Goal: Task Accomplishment & Management: Manage account settings

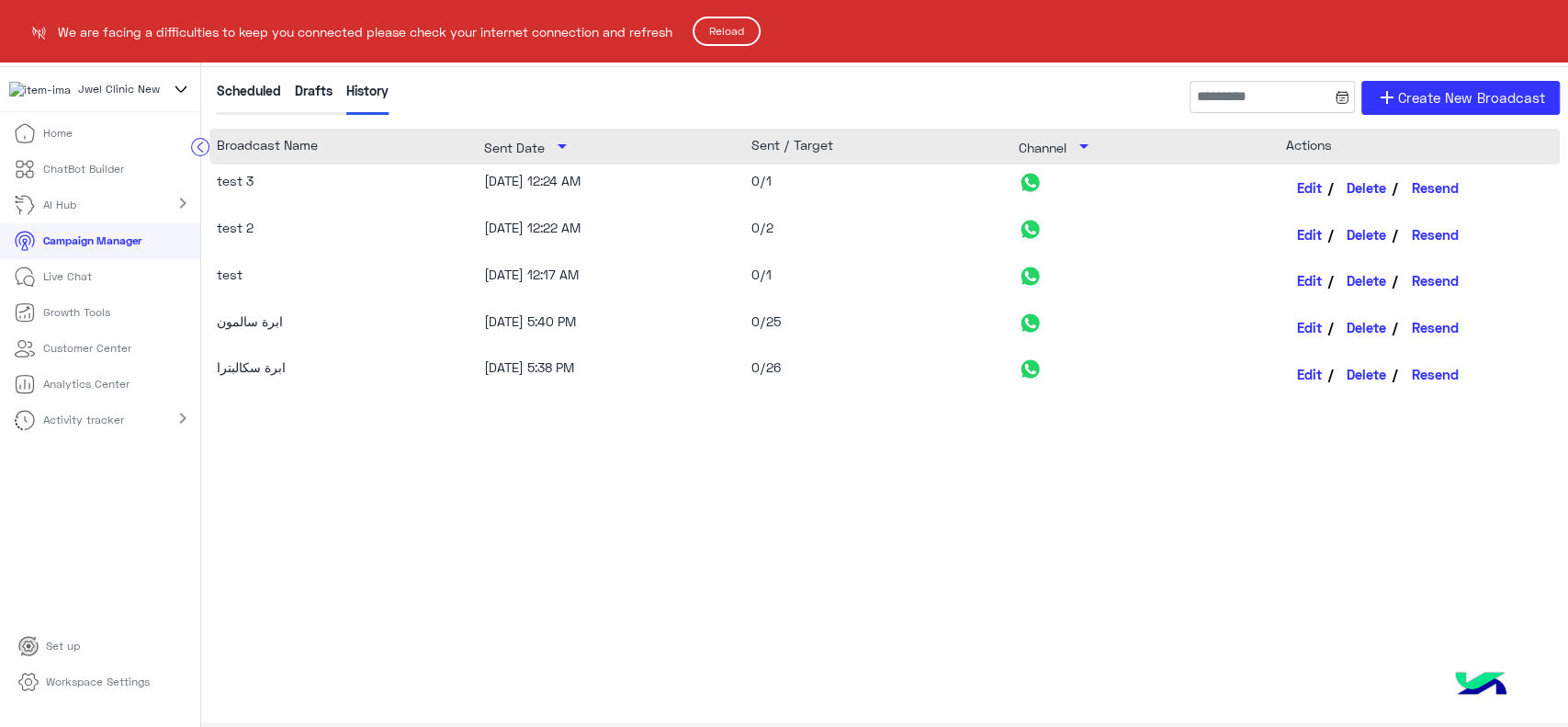
click at [727, 21] on button "Reload" at bounding box center [726, 32] width 68 height 30
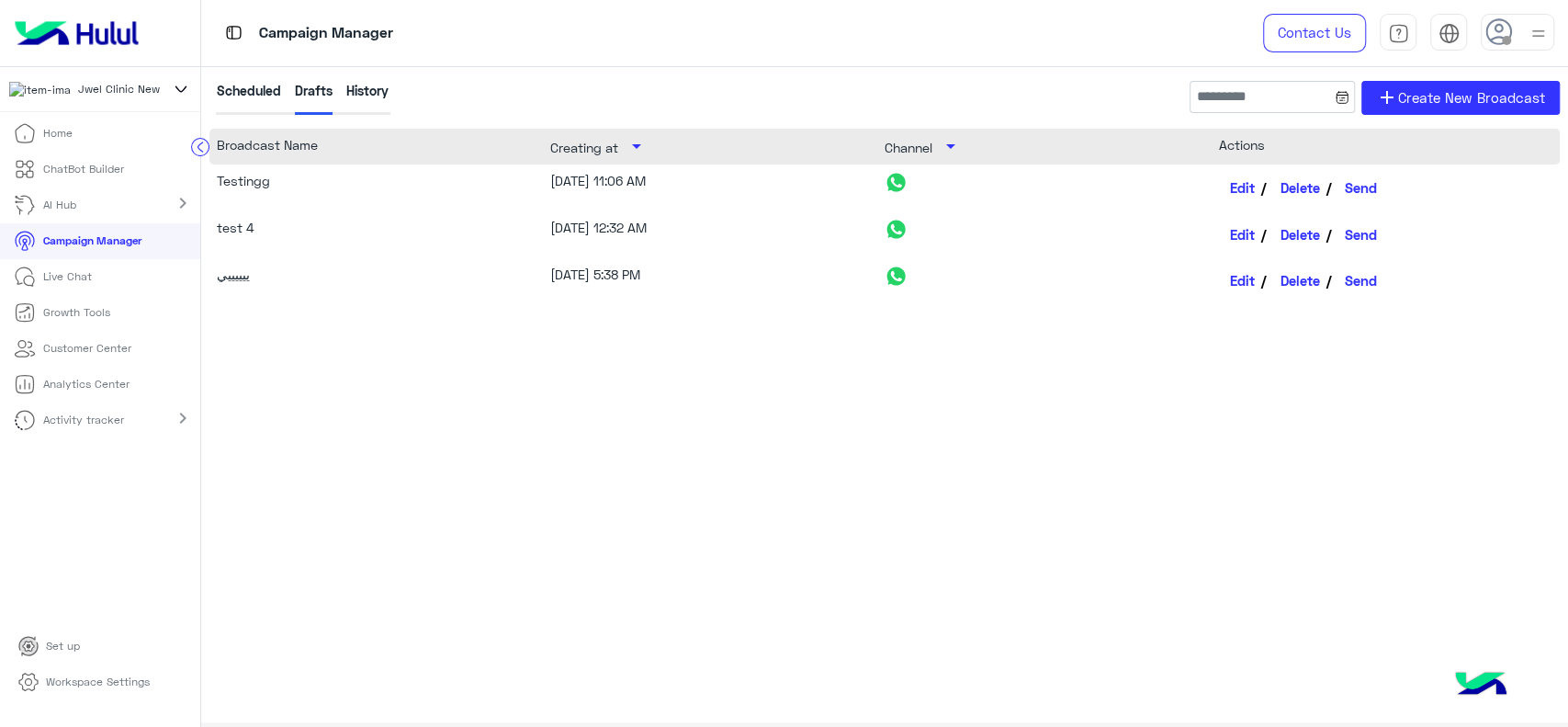
click at [185, 90] on icon at bounding box center [181, 89] width 20 height 22
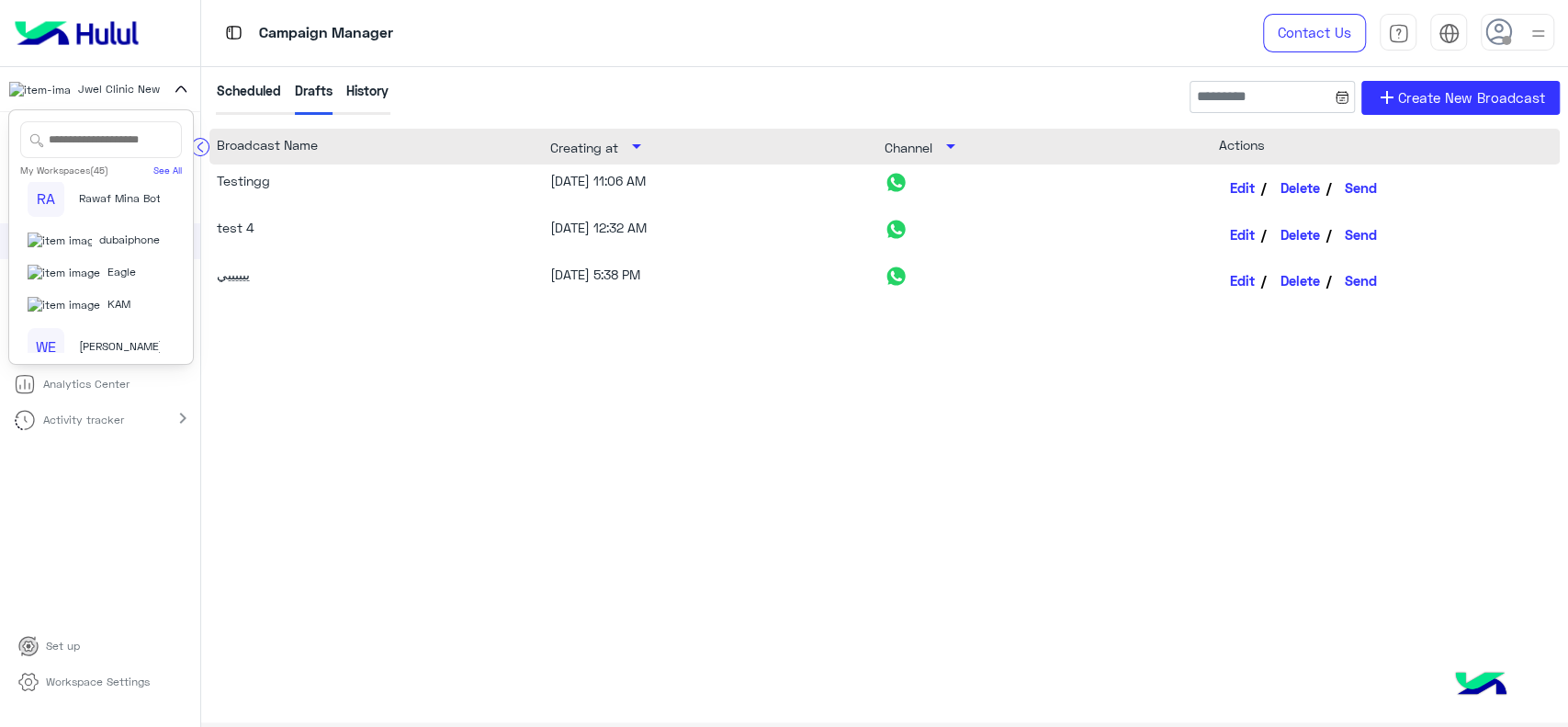
scroll to position [421, 0]
click at [99, 247] on span "dubaiphone" at bounding box center [129, 238] width 60 height 17
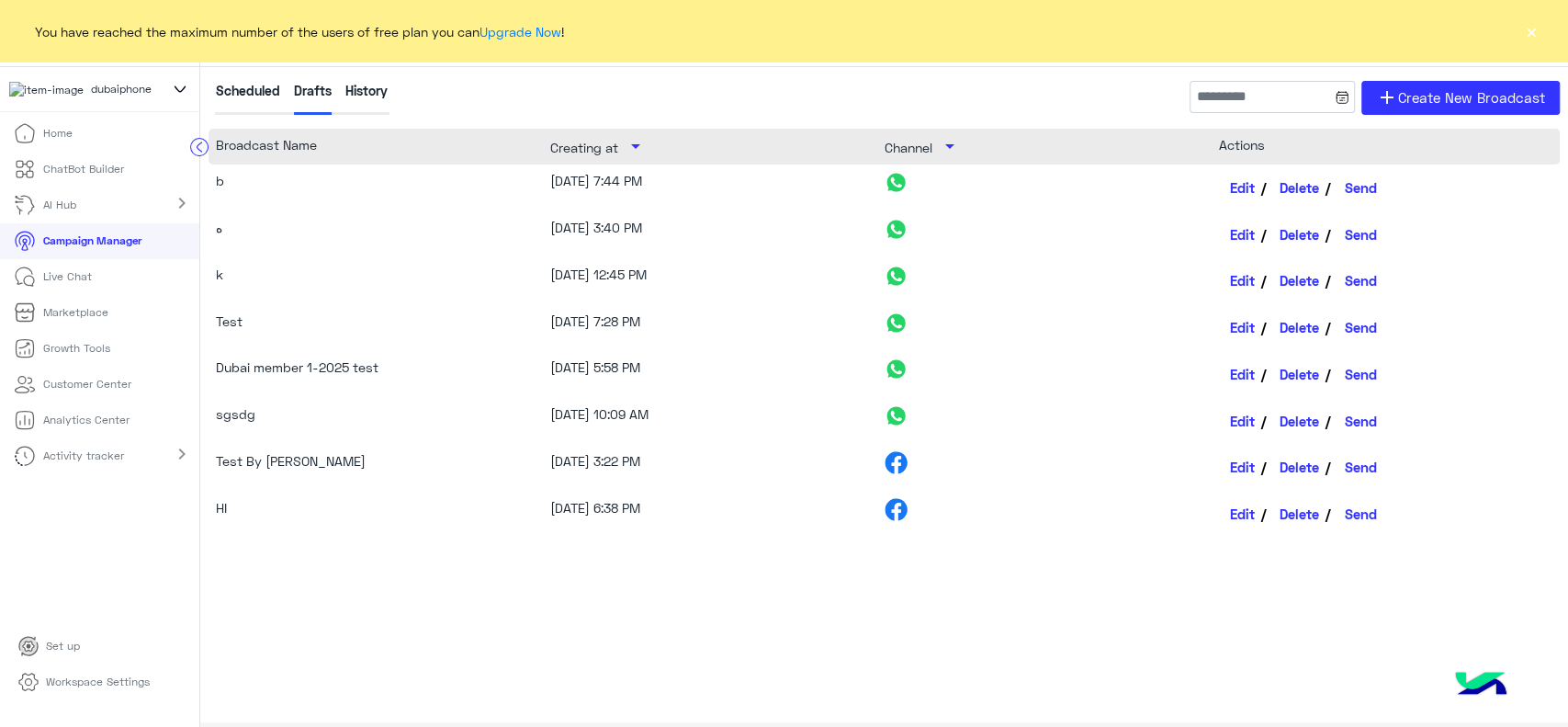
click at [73, 141] on link "Home" at bounding box center [43, 134] width 86 height 36
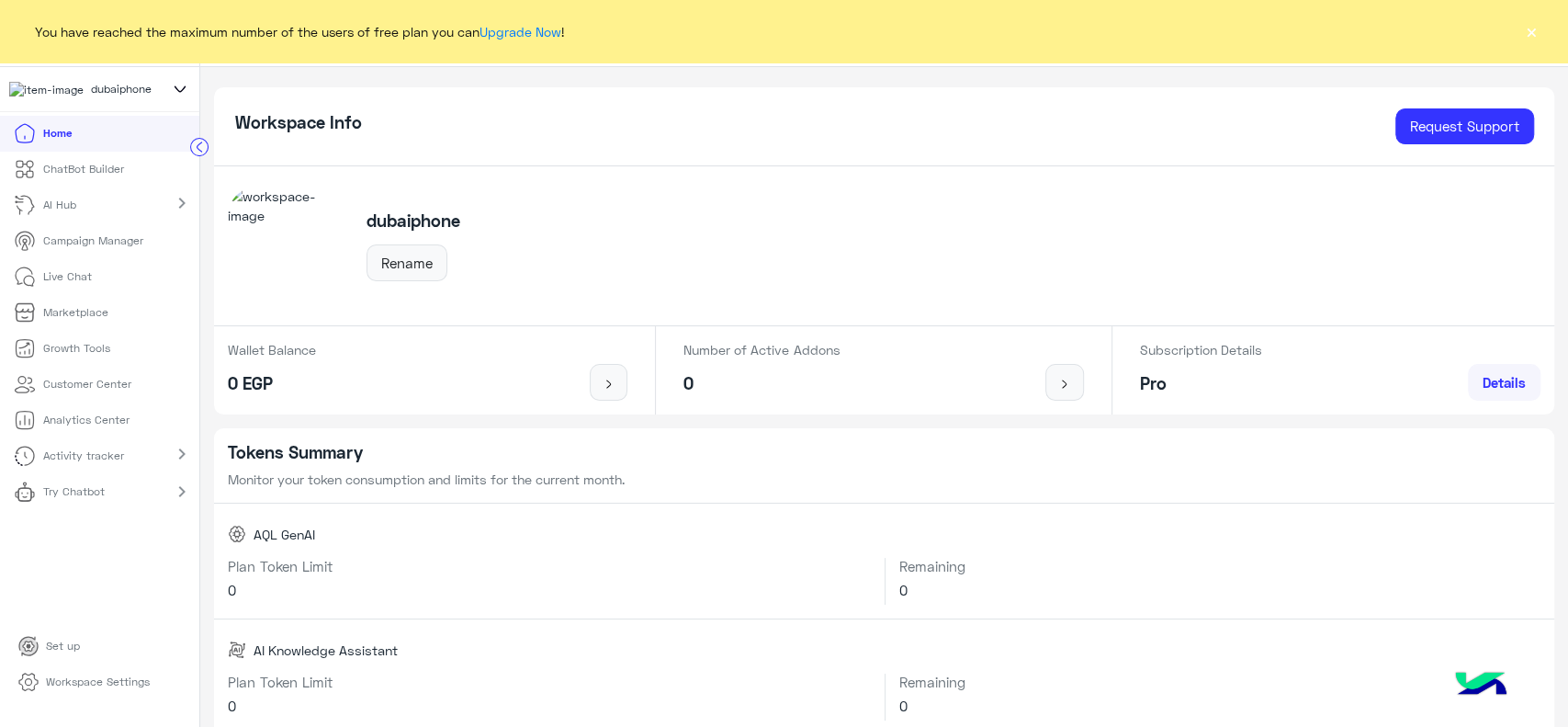
click at [1535, 25] on button "×" at bounding box center [1532, 32] width 19 height 19
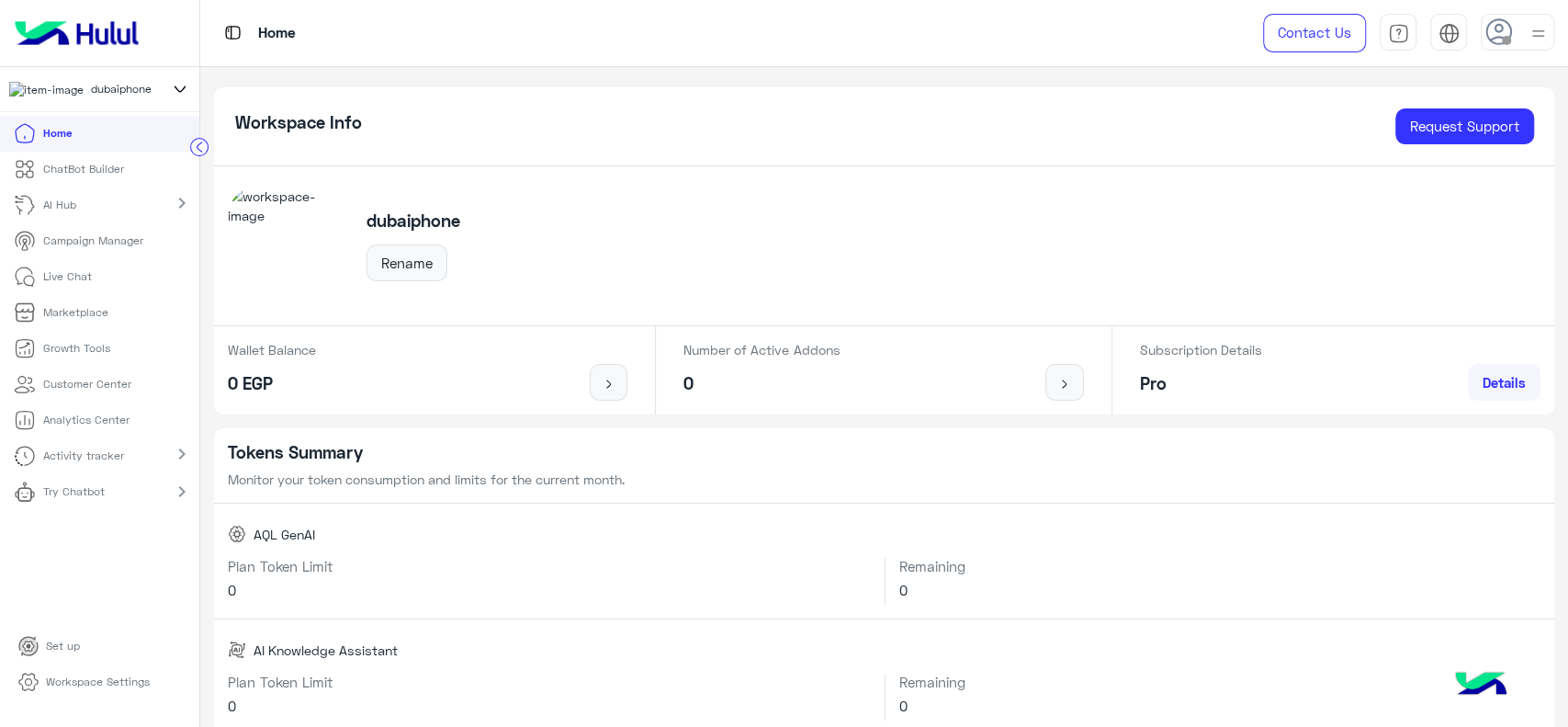
click at [79, 26] on img at bounding box center [77, 33] width 139 height 39
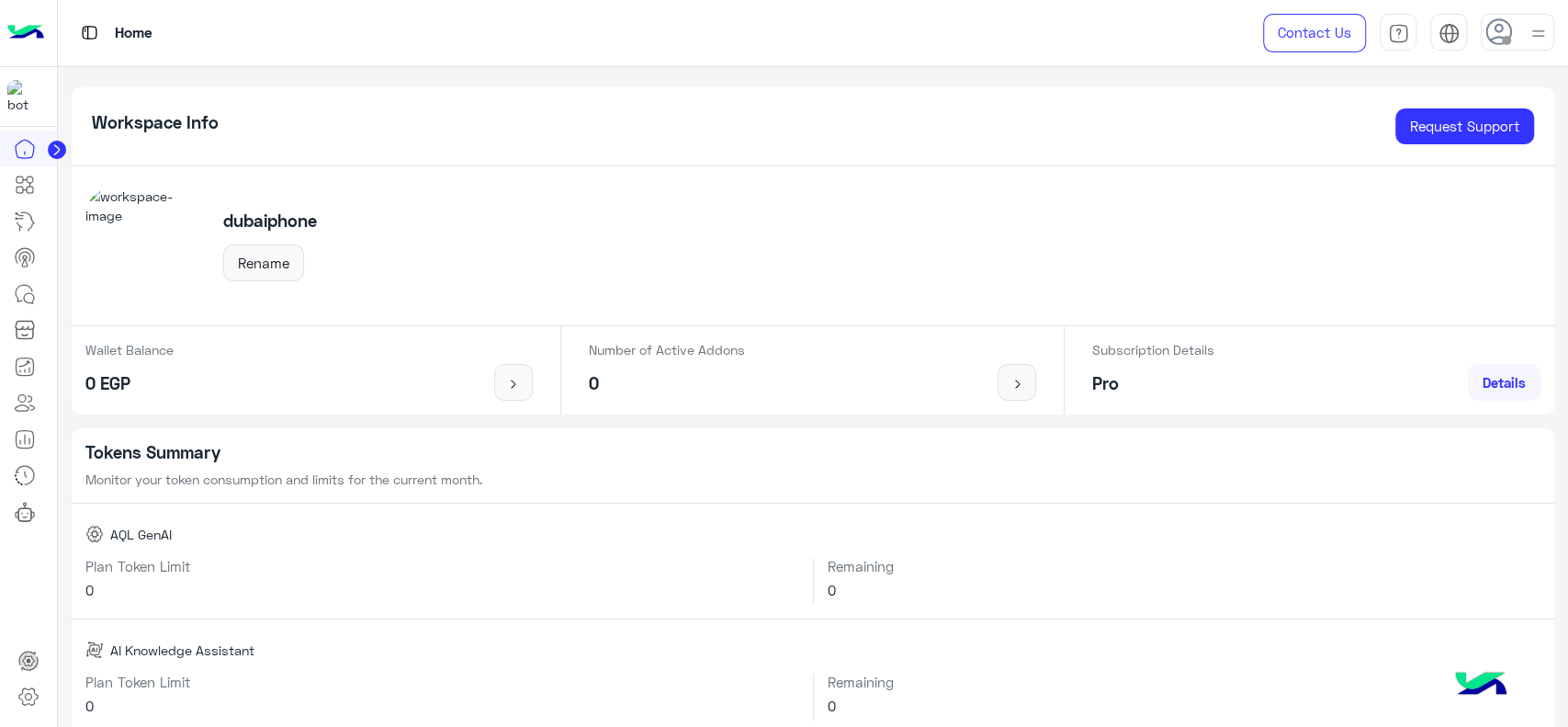
click at [33, 33] on img at bounding box center [26, 33] width 37 height 39
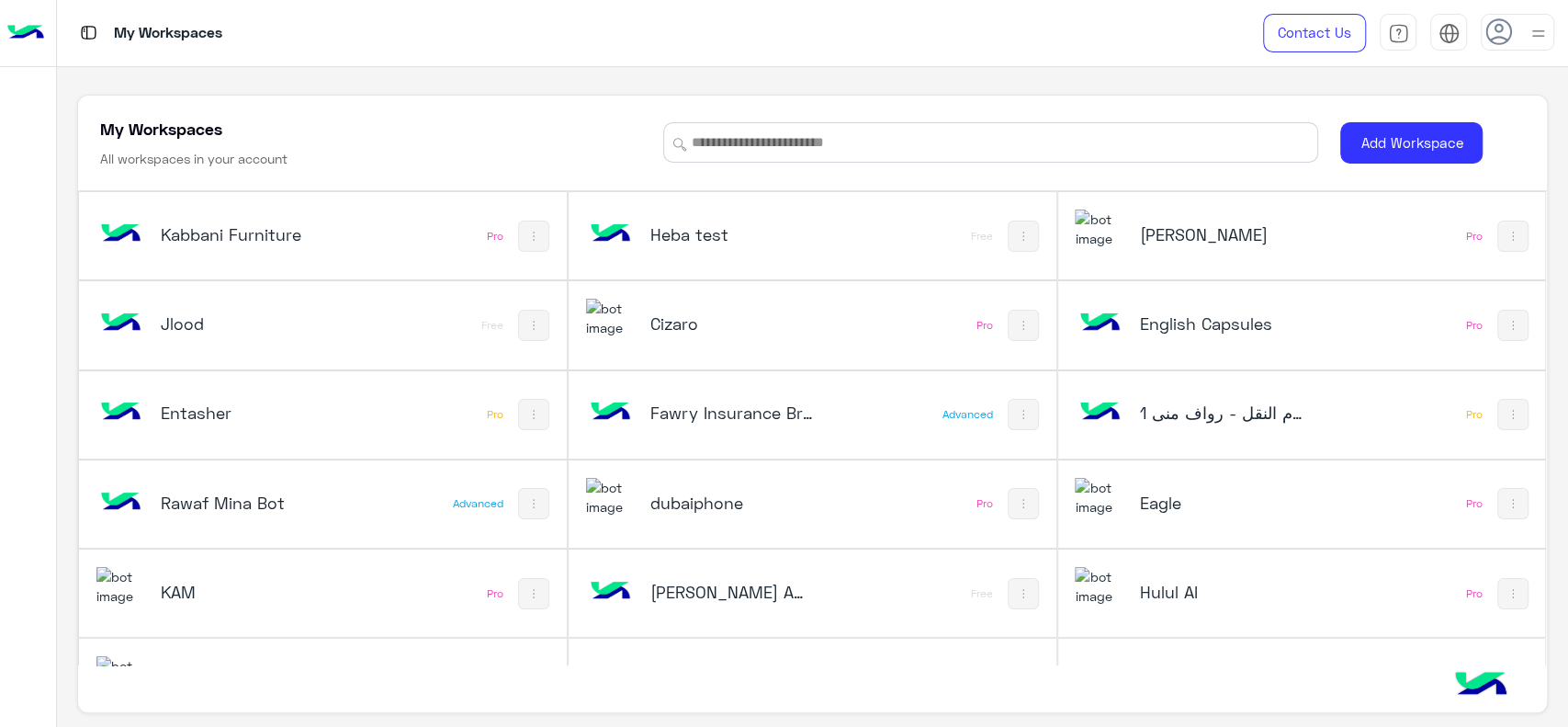
click at [770, 495] on h5 "dubaiphone" at bounding box center [732, 503] width 163 height 22
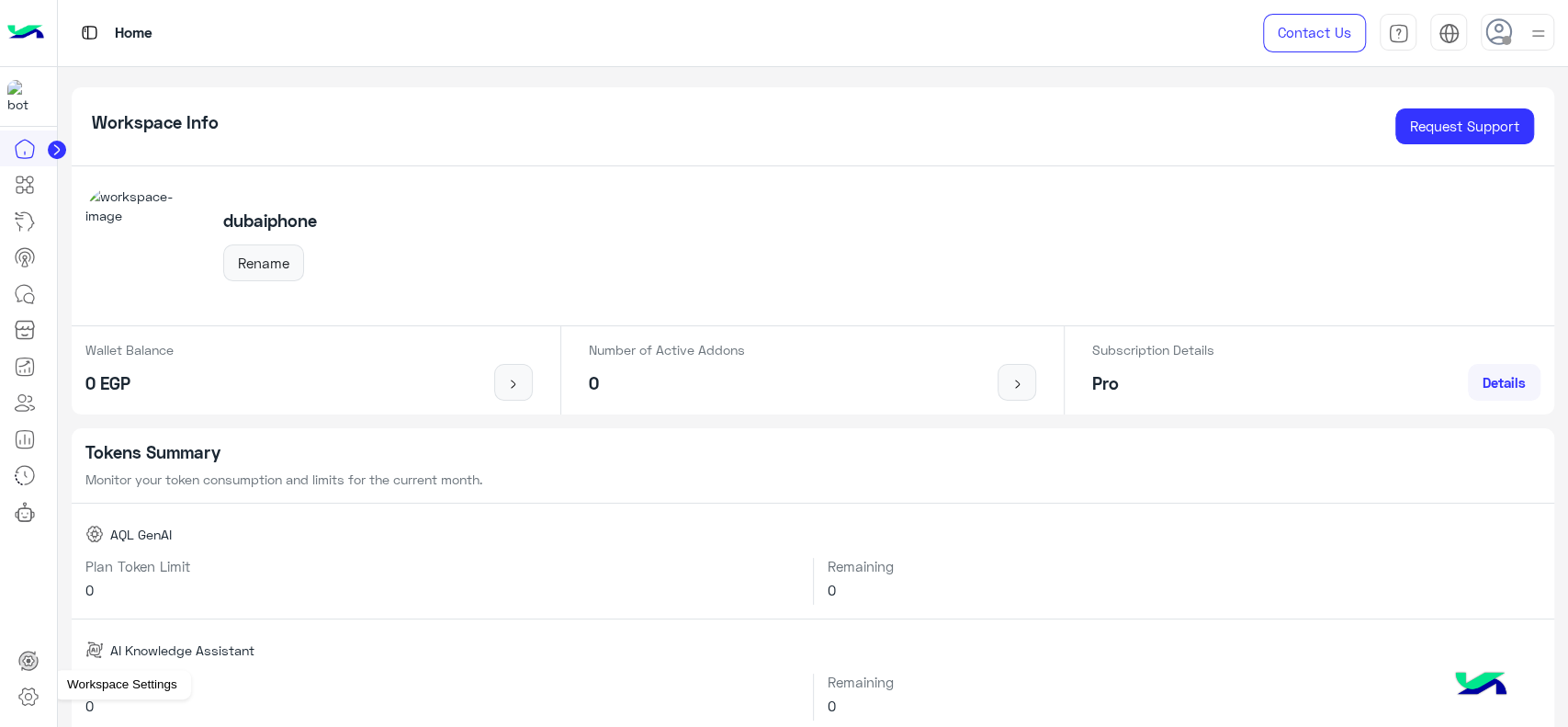
click at [36, 692] on icon at bounding box center [29, 696] width 22 height 22
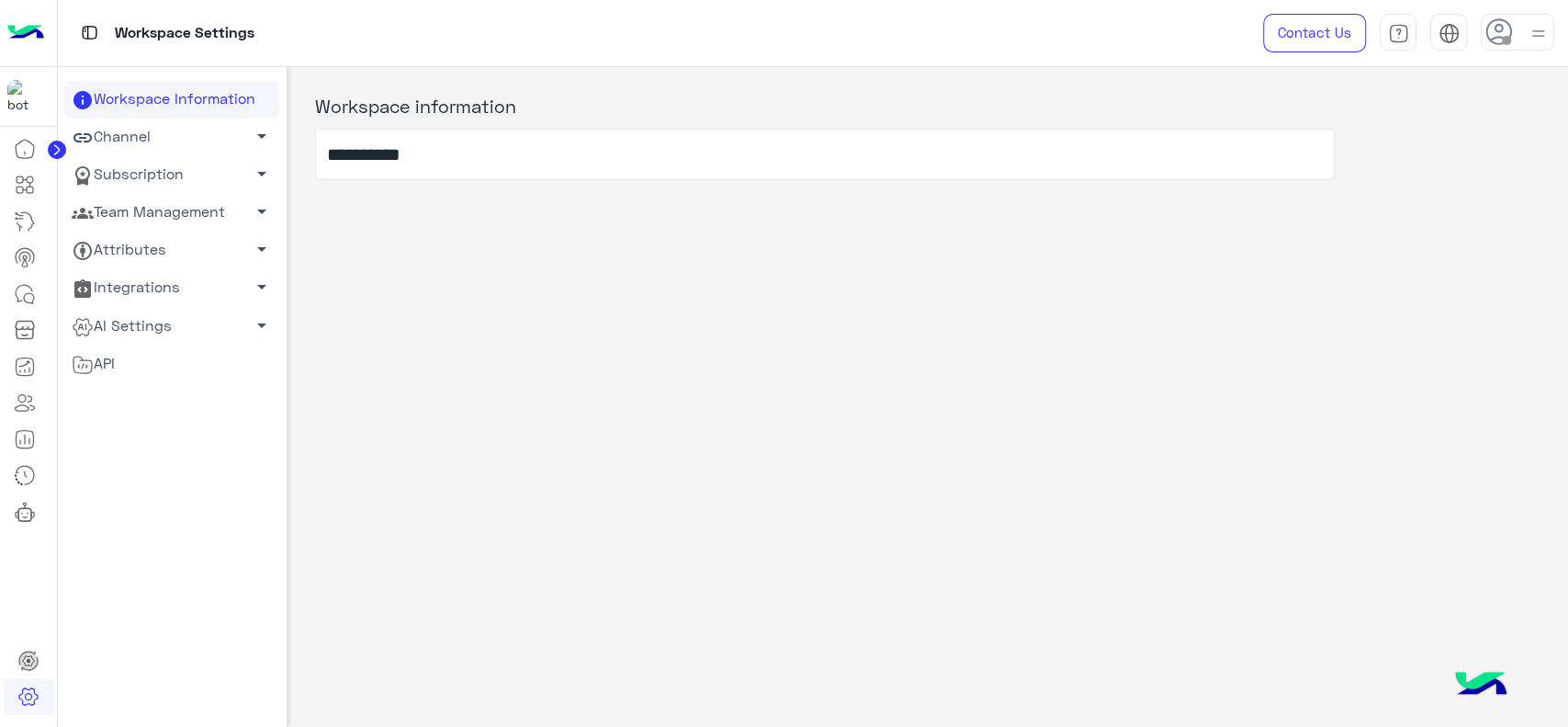
click at [188, 212] on link "Team Management arrow_drop_down" at bounding box center [172, 212] width 215 height 38
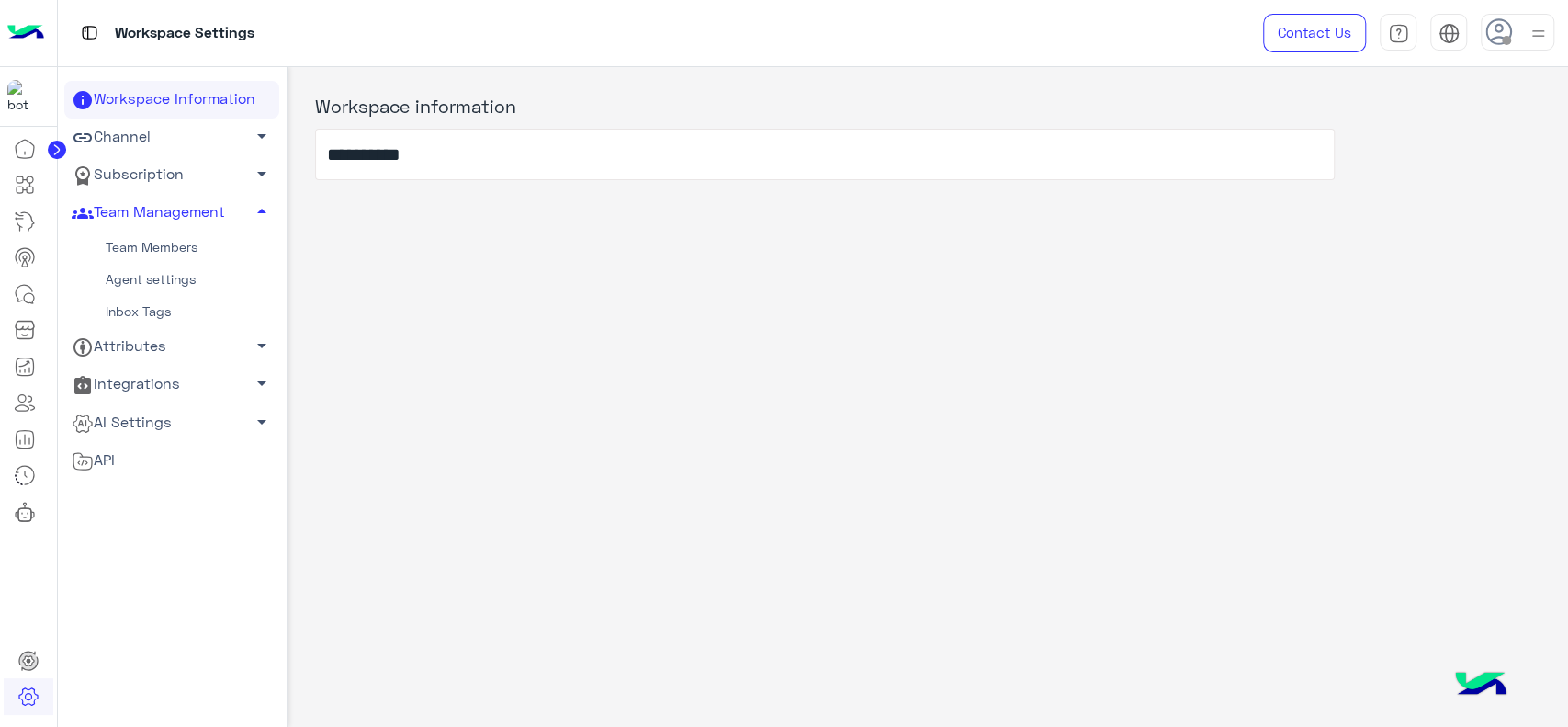
click at [151, 246] on link "Team Members" at bounding box center [172, 248] width 215 height 32
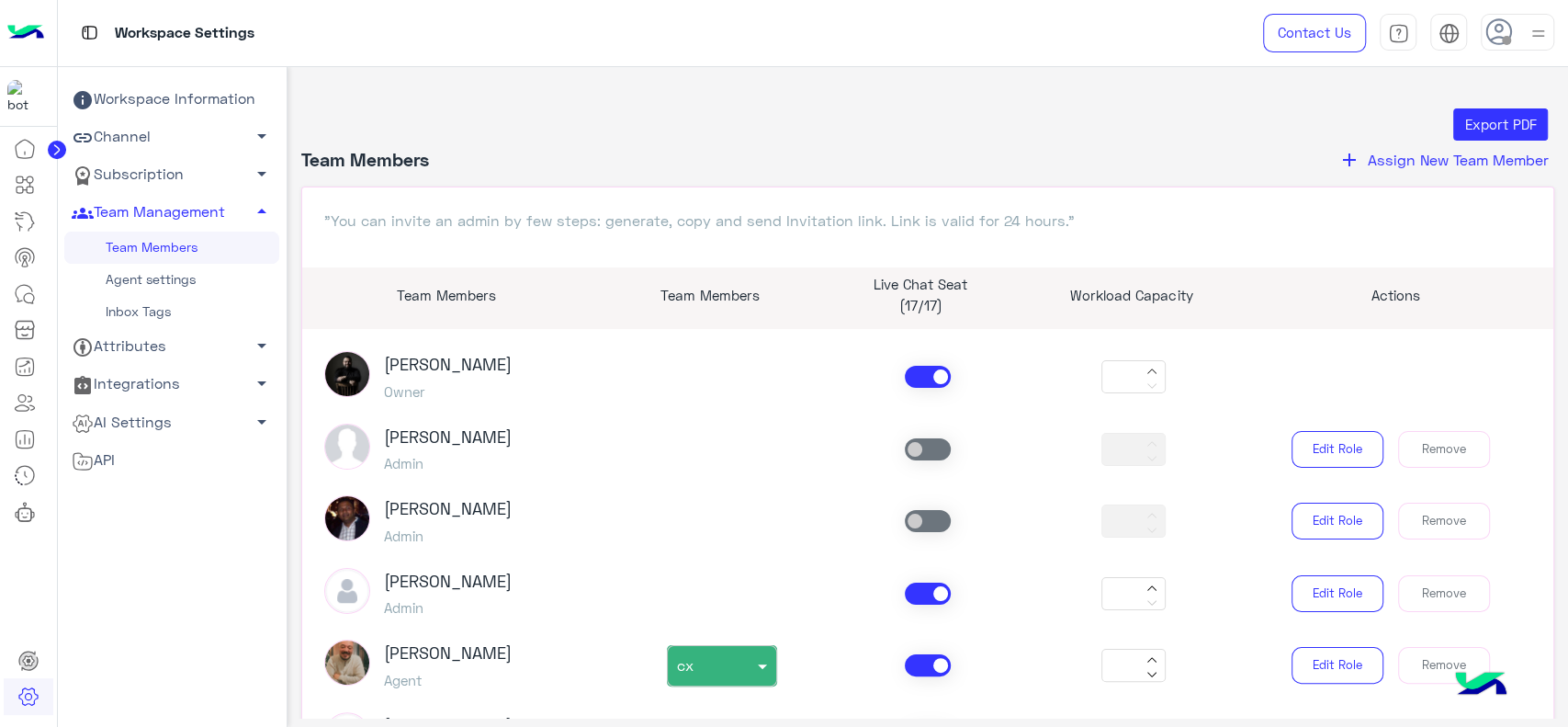
click at [1373, 156] on span "Assign New Team Member" at bounding box center [1458, 159] width 181 height 18
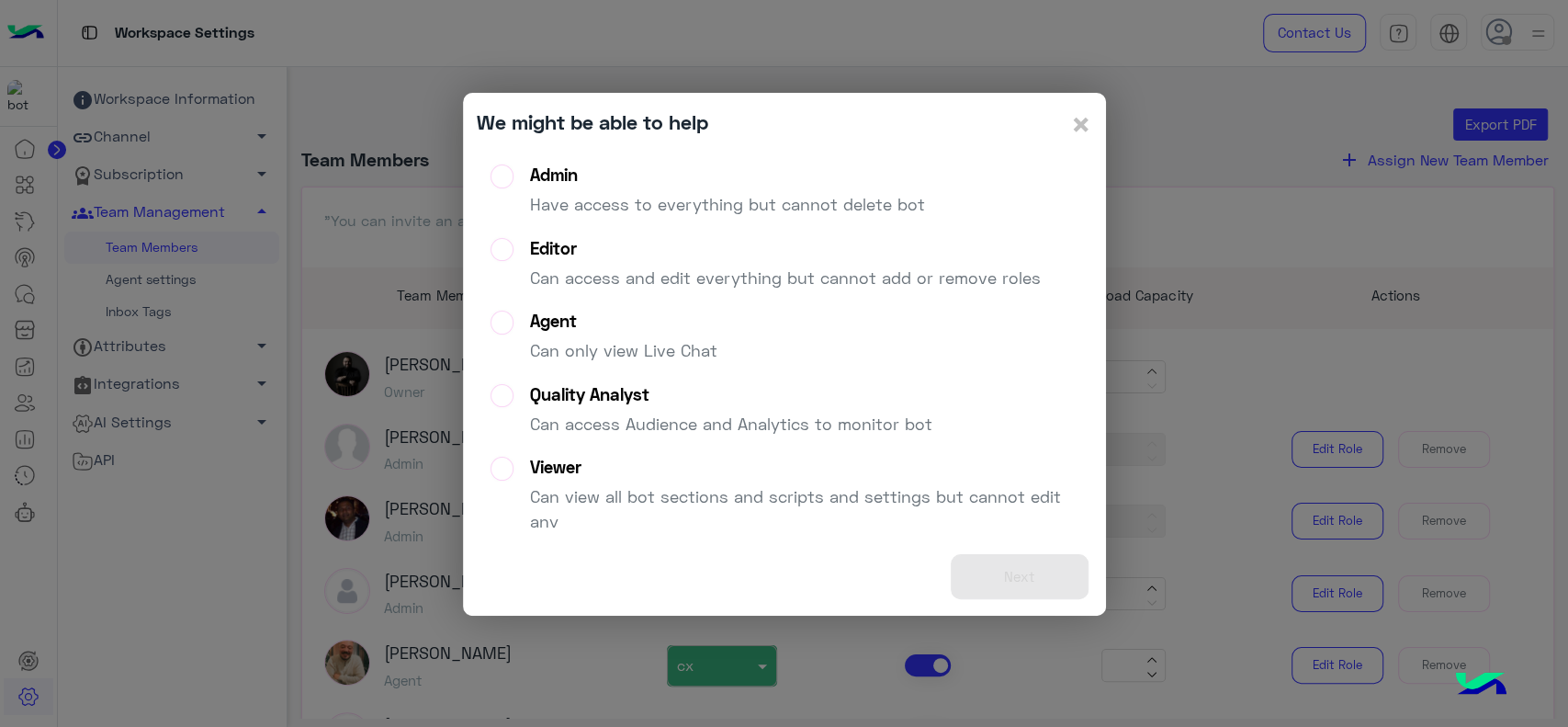
click at [861, 209] on p "Have access to everything but cannot delete bot" at bounding box center [728, 204] width 395 height 25
click at [998, 580] on button "Next" at bounding box center [1019, 576] width 138 height 45
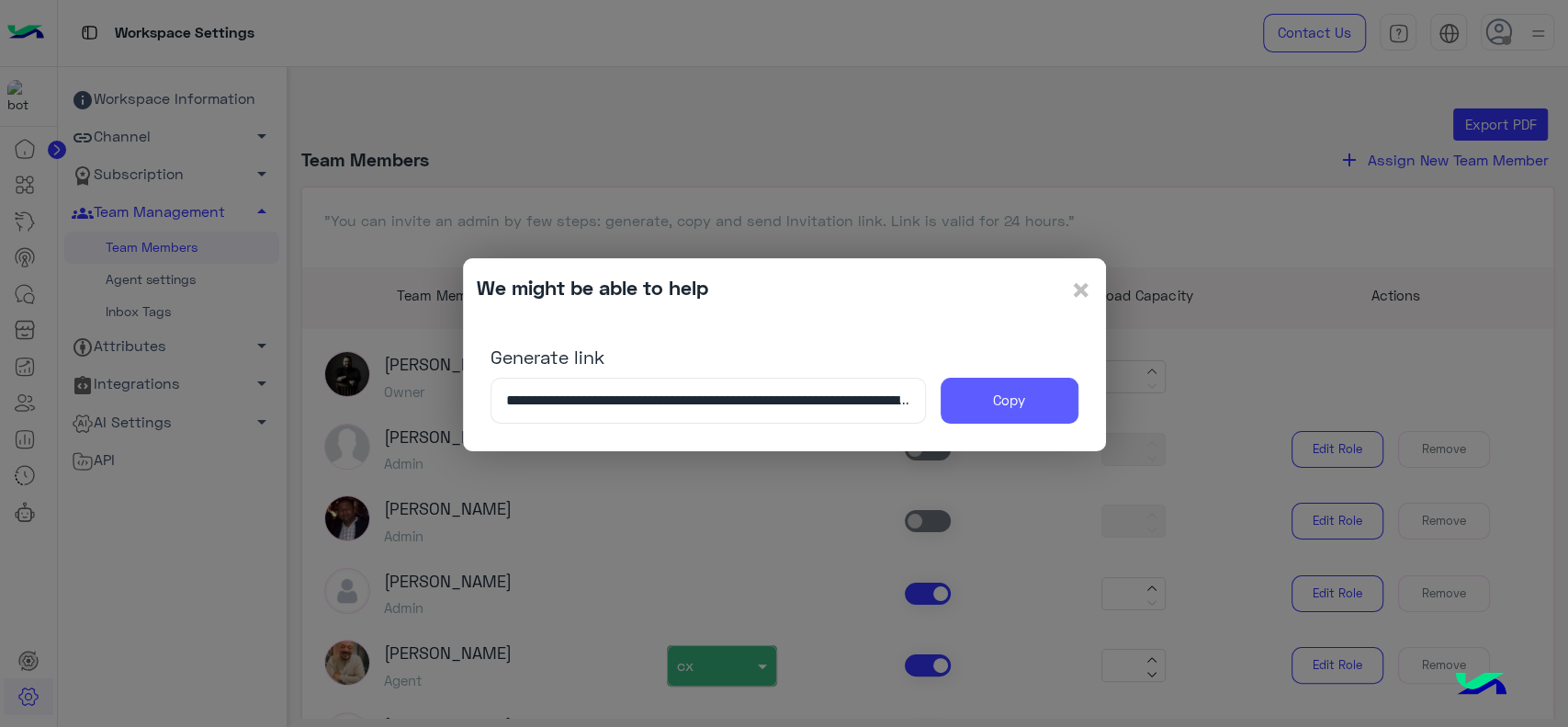
click at [1007, 395] on button "Copy" at bounding box center [1010, 401] width 138 height 46
click at [1086, 294] on span "×" at bounding box center [1081, 288] width 22 height 42
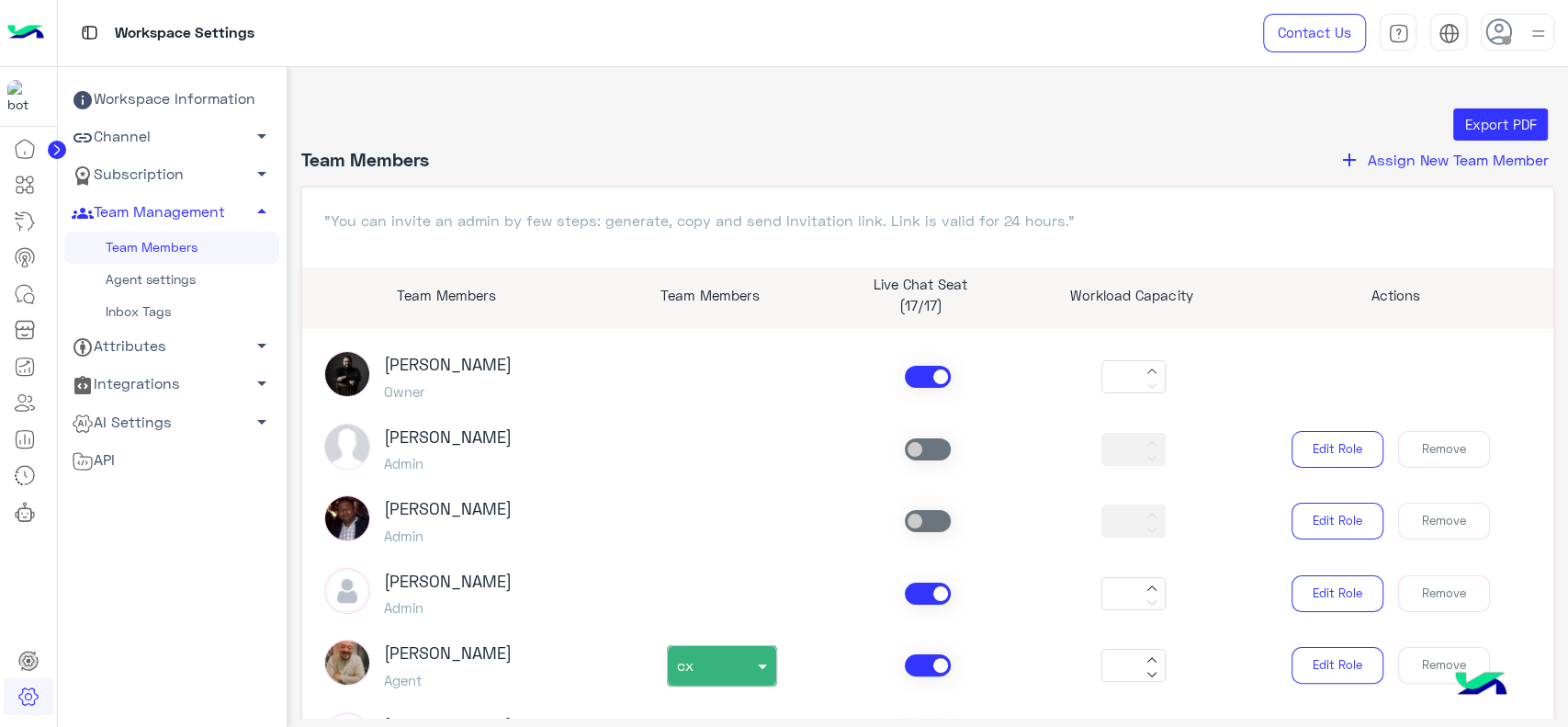
click at [175, 175] on link "Subscription arrow_drop_down" at bounding box center [172, 174] width 215 height 38
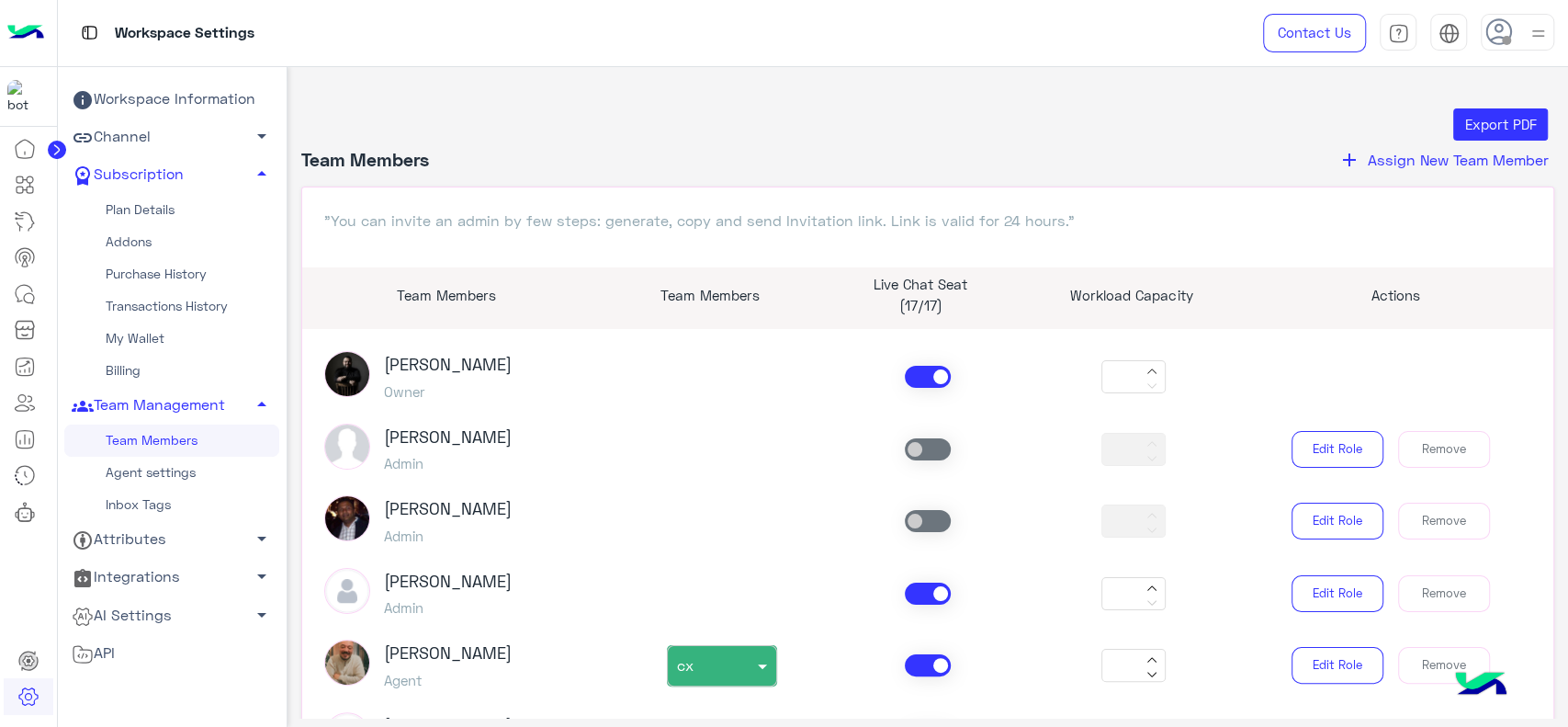
click at [165, 212] on link "Plan Details" at bounding box center [172, 210] width 215 height 32
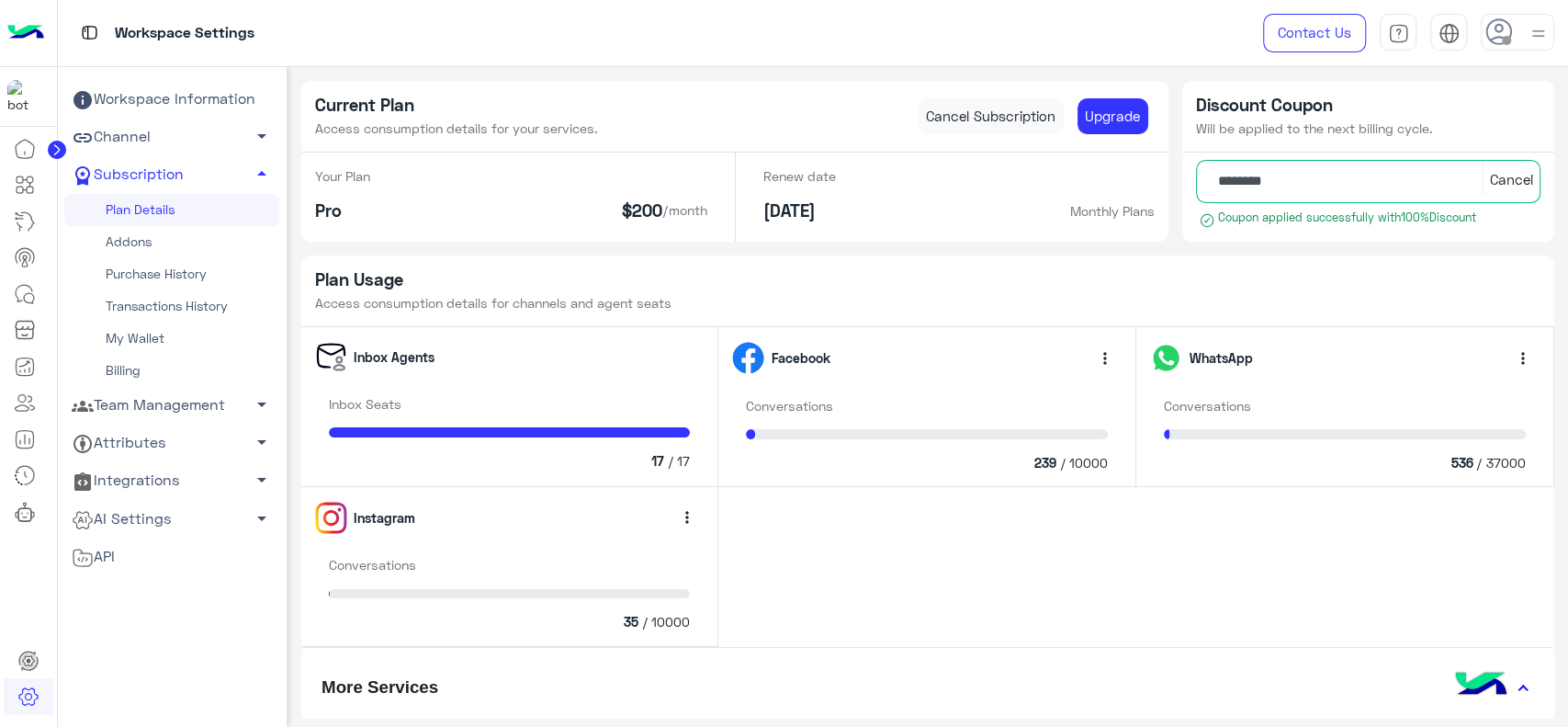
click at [318, 275] on h5 "Plan Usage" at bounding box center [928, 279] width 1227 height 21
copy h5 "Plan Usage"
click at [571, 533] on div "Instagram more_vert" at bounding box center [510, 517] width 389 height 34
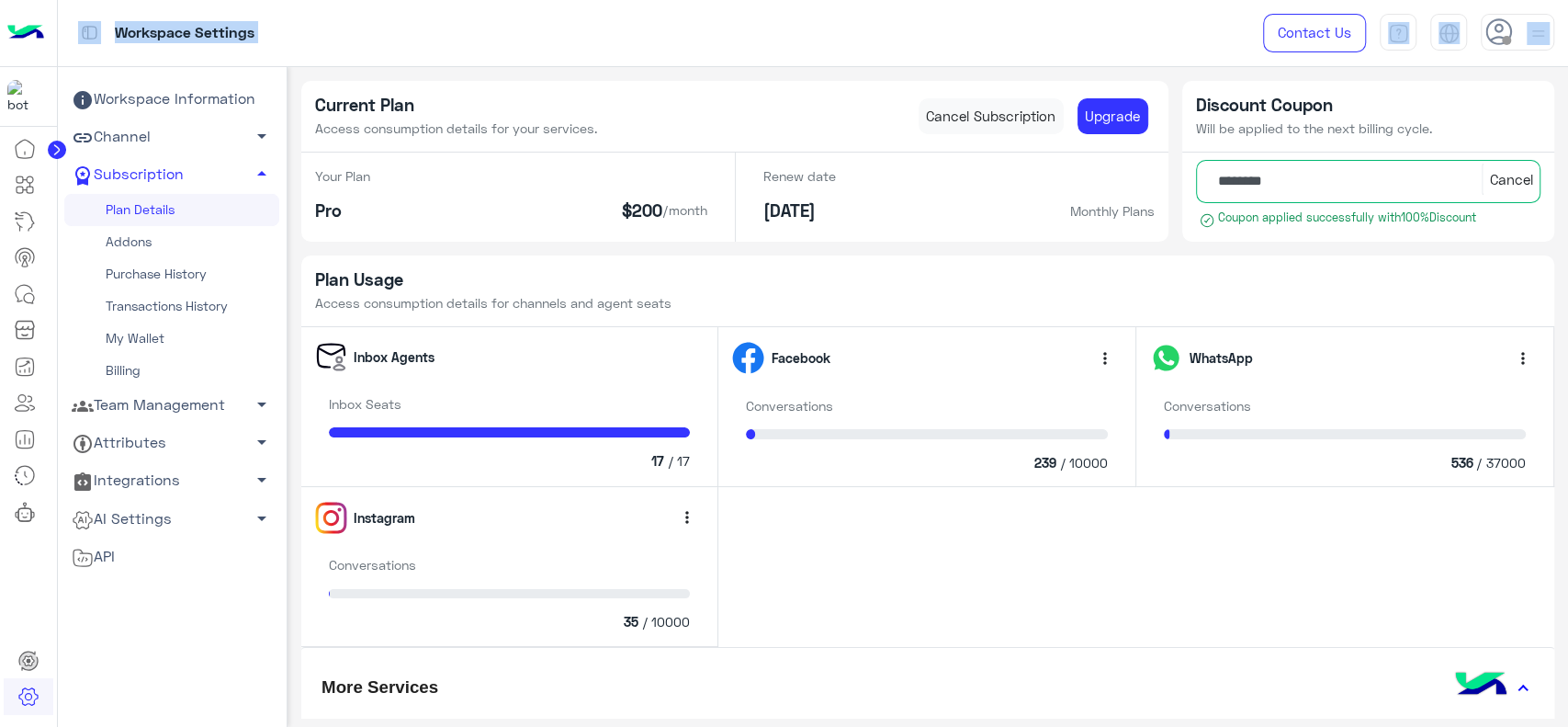
drag, startPoint x: 108, startPoint y: 616, endPoint x: 58, endPoint y: 149, distance: 469.7
click at [58, 149] on div "Workspace Settings Contact Us Help Center عربي English Workspace Information Ch…" at bounding box center [784, 364] width 1568 height 727
click at [58, 149] on circle at bounding box center [57, 150] width 19 height 19
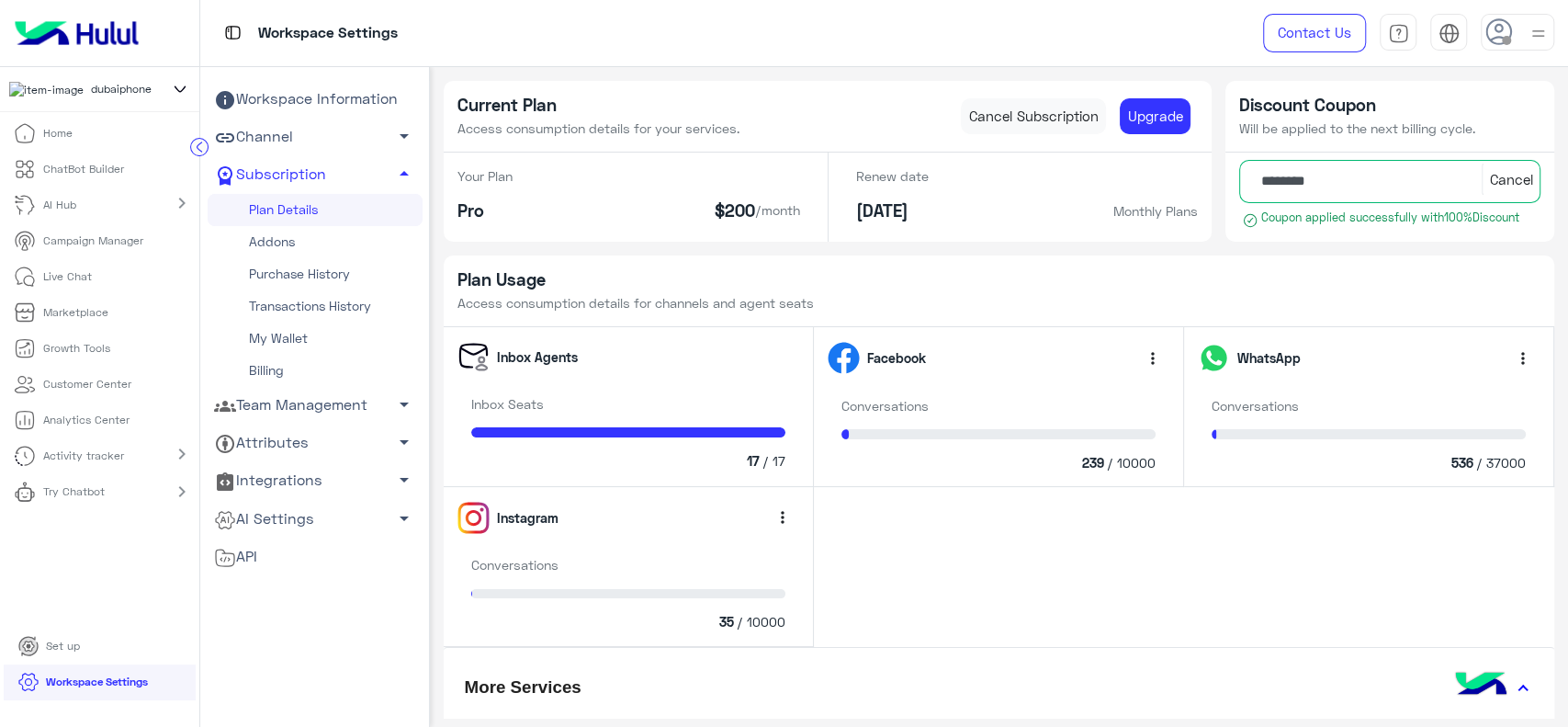
click at [174, 104] on div "dubaiphone" at bounding box center [99, 89] width 199 height 45
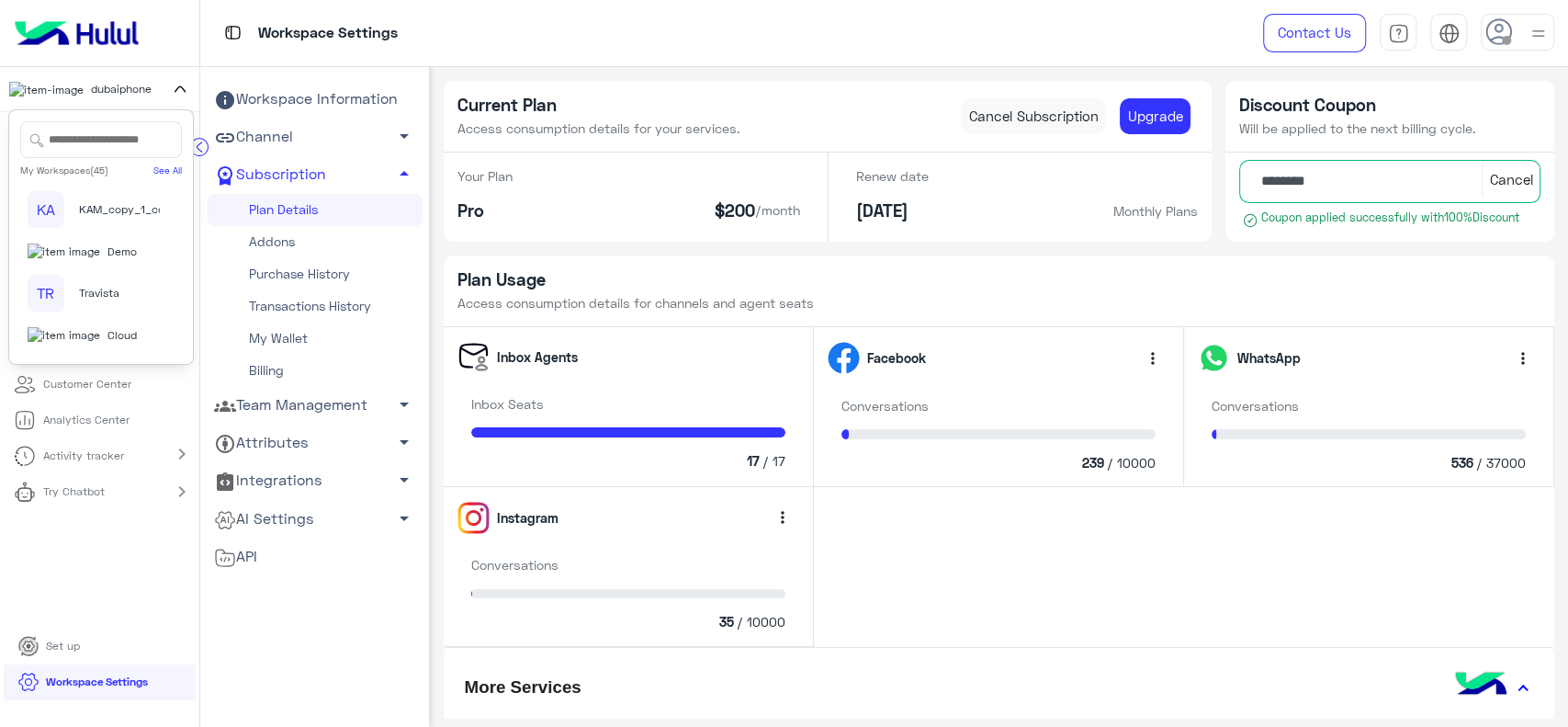
click at [109, 158] on input "text" at bounding box center [101, 140] width 161 height 37
type input "**"
click at [104, 216] on span "Travista" at bounding box center [99, 208] width 41 height 17
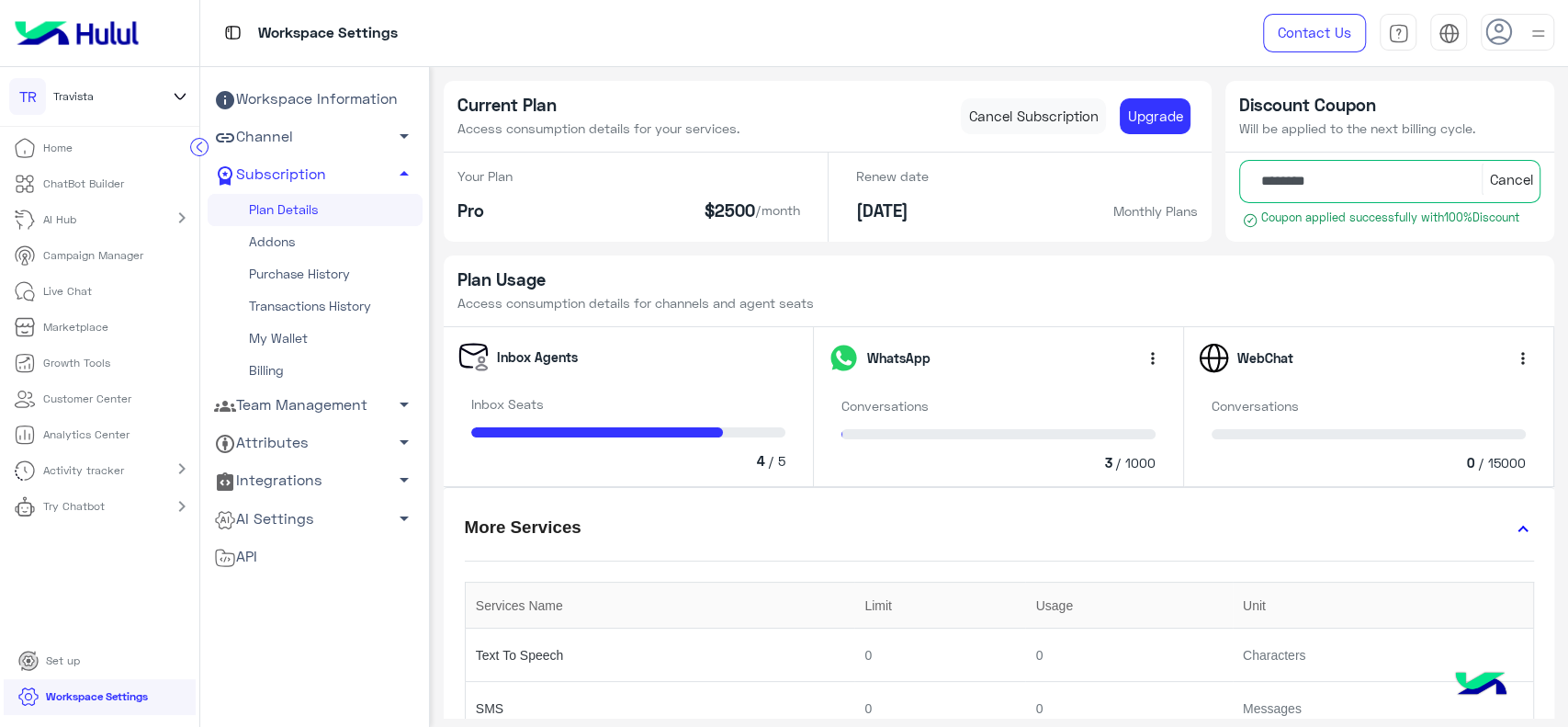
click at [287, 415] on link "Team Management arrow_drop_down" at bounding box center [315, 405] width 215 height 38
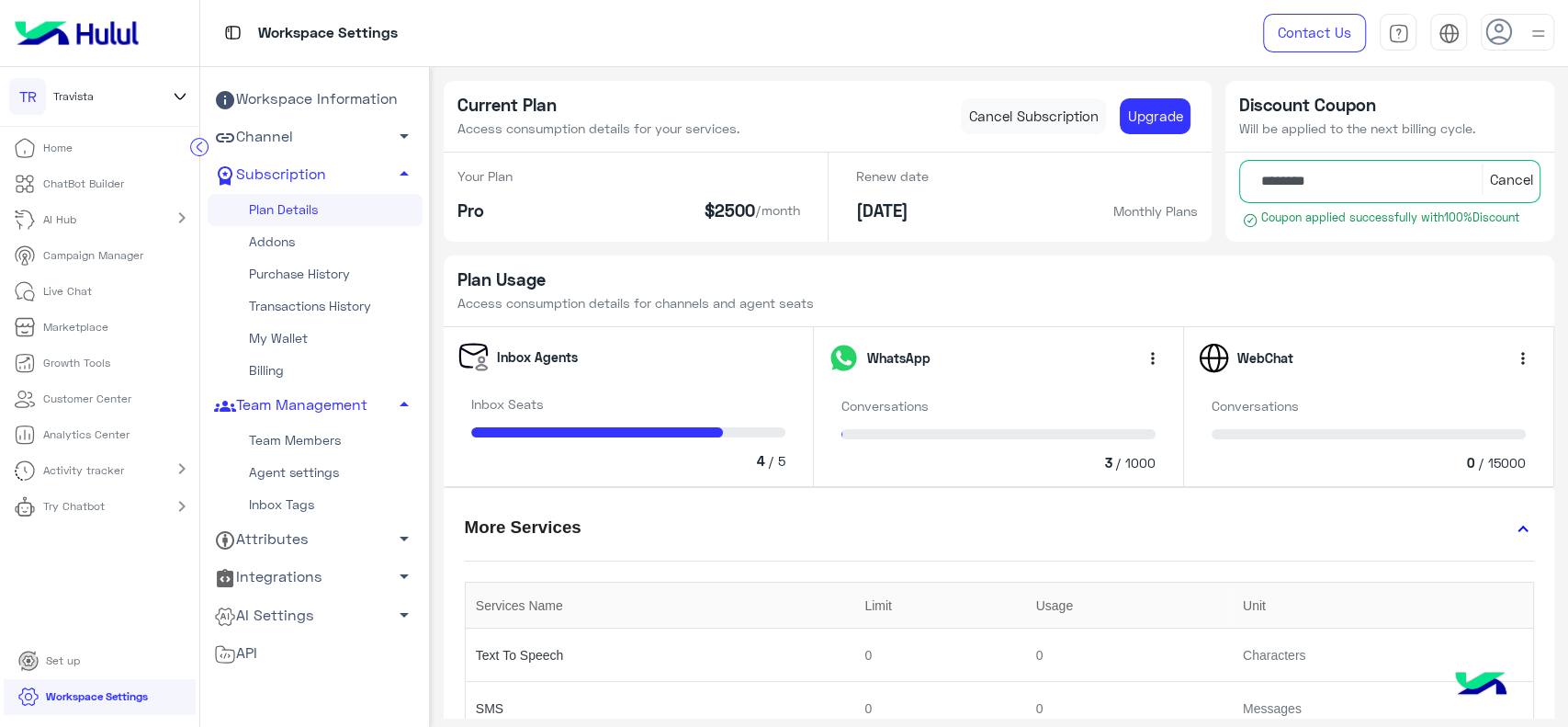
click at [287, 435] on link "Team Members" at bounding box center [315, 440] width 215 height 32
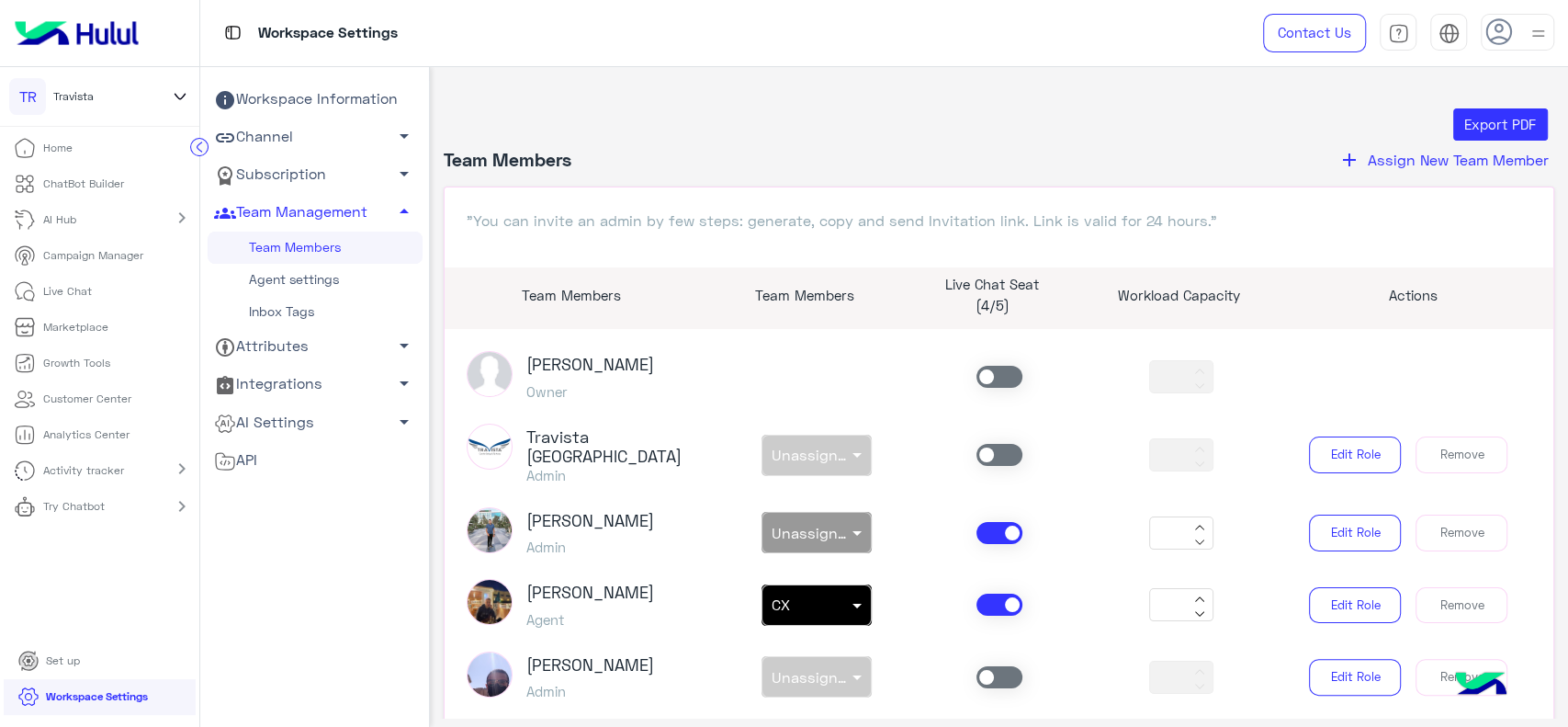
click at [1358, 155] on button "add Assign New Team Member" at bounding box center [1444, 160] width 222 height 24
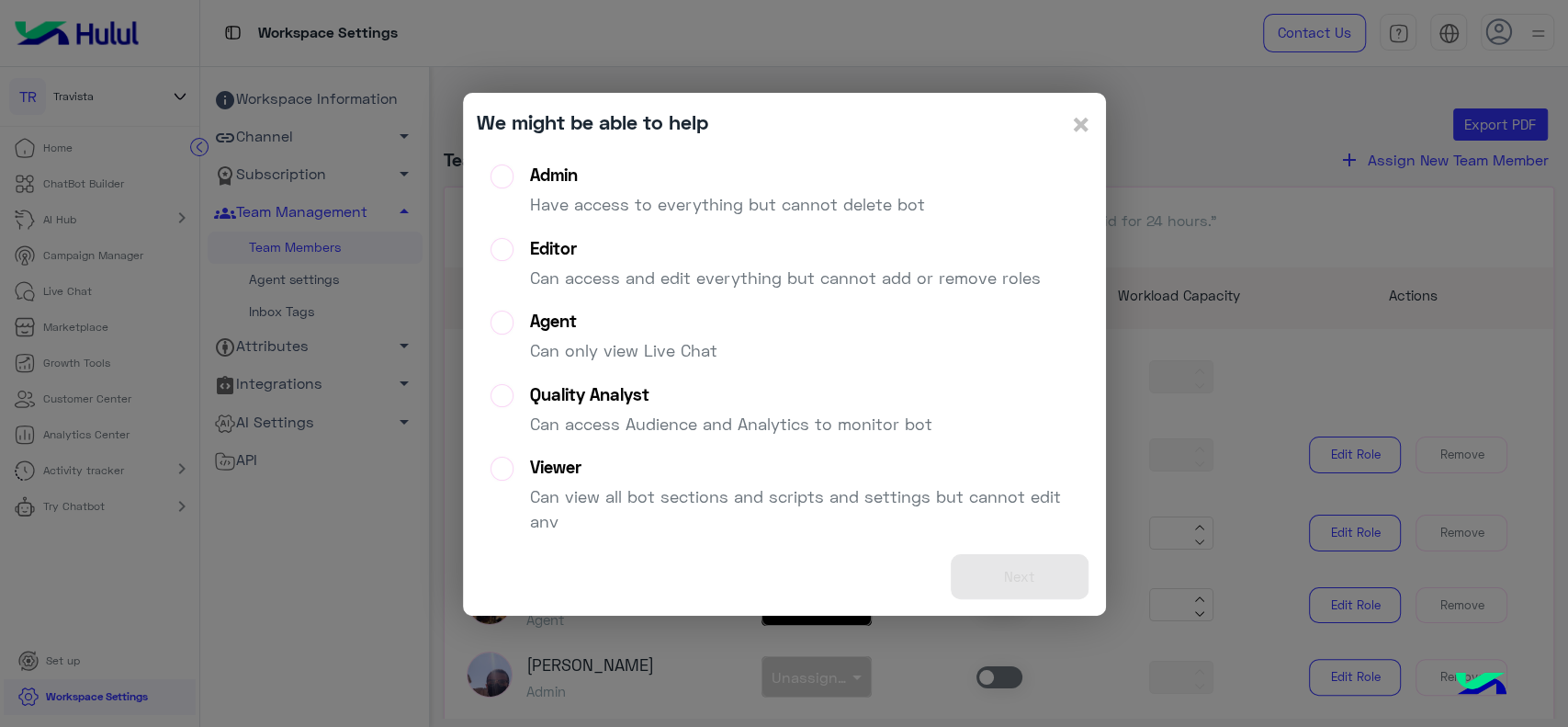
click at [652, 170] on div "Admin" at bounding box center [728, 174] width 395 height 21
click at [1014, 581] on button "Next" at bounding box center [1019, 576] width 138 height 45
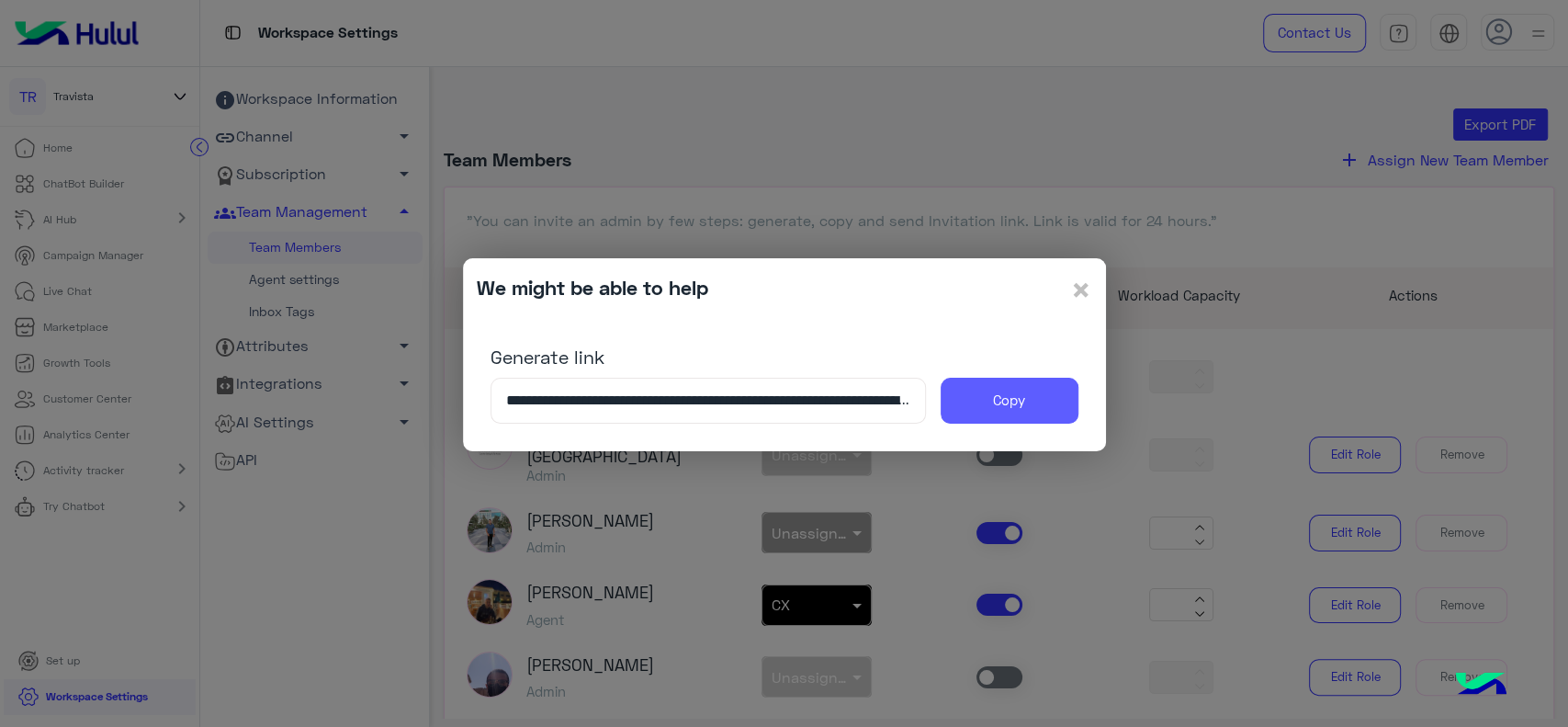
click at [1002, 404] on button "Copy" at bounding box center [1010, 401] width 138 height 46
click at [1088, 293] on span "×" at bounding box center [1081, 288] width 22 height 42
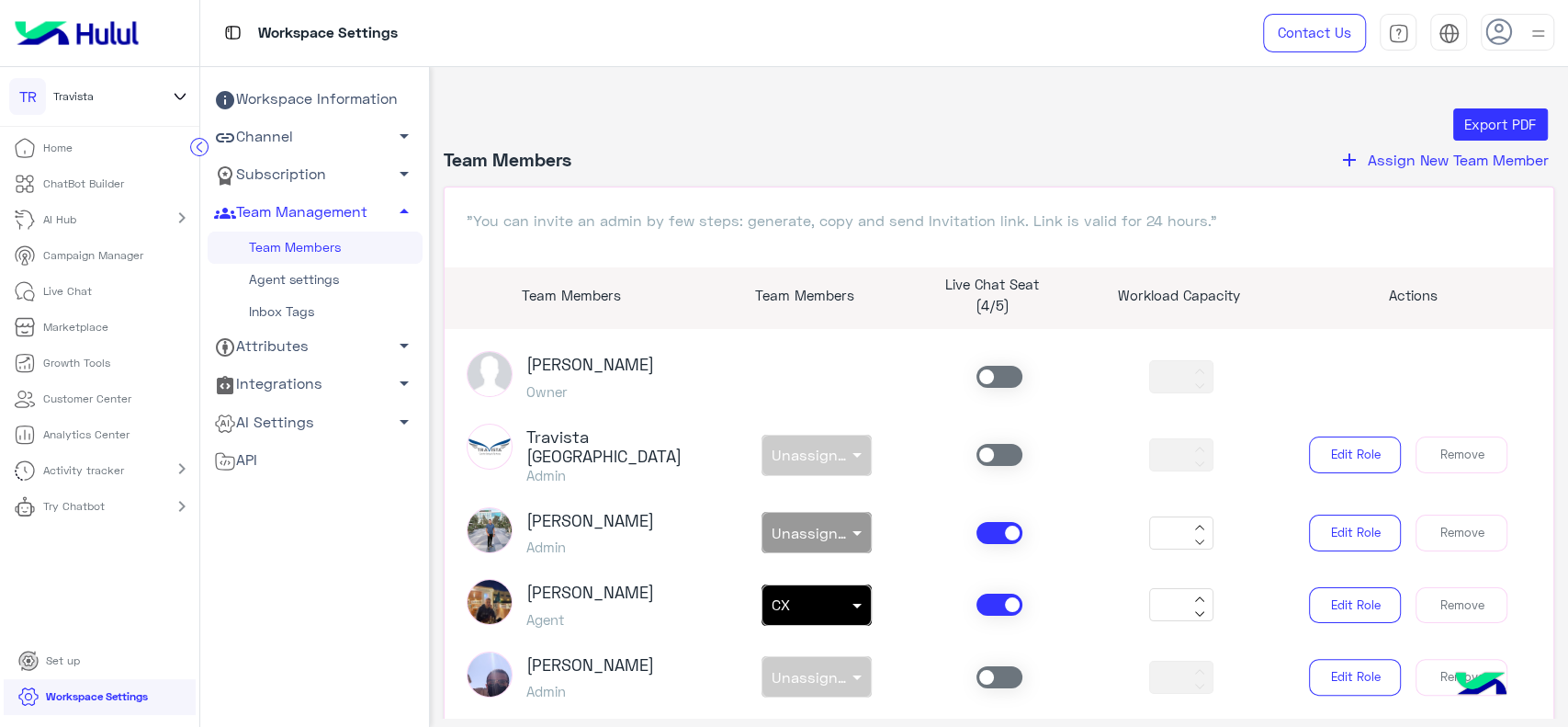
click at [200, 151] on icon at bounding box center [199, 147] width 5 height 9
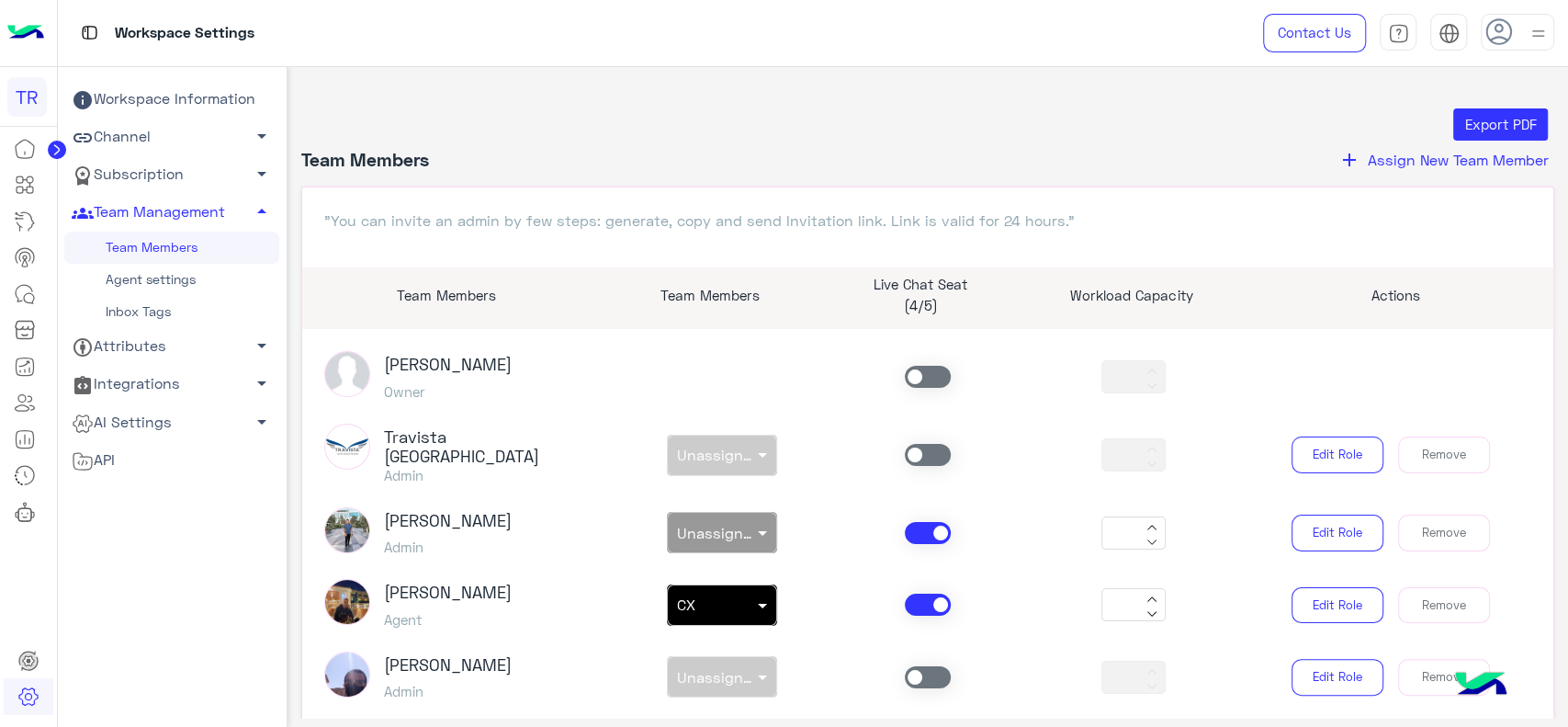
click at [464, 119] on div "Export PDF" at bounding box center [928, 125] width 1241 height 33
click at [575, 121] on div "Export PDF" at bounding box center [928, 125] width 1241 height 33
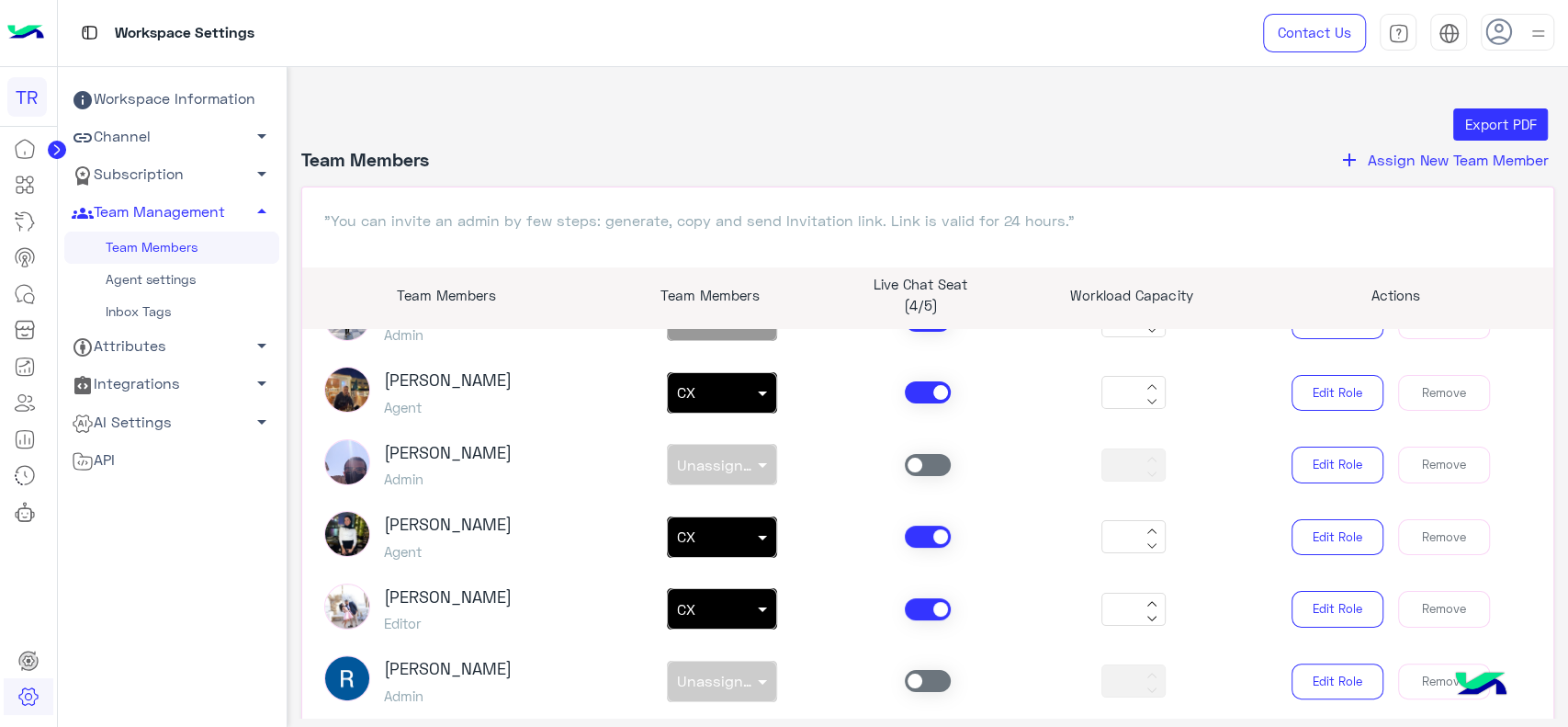
scroll to position [210, 0]
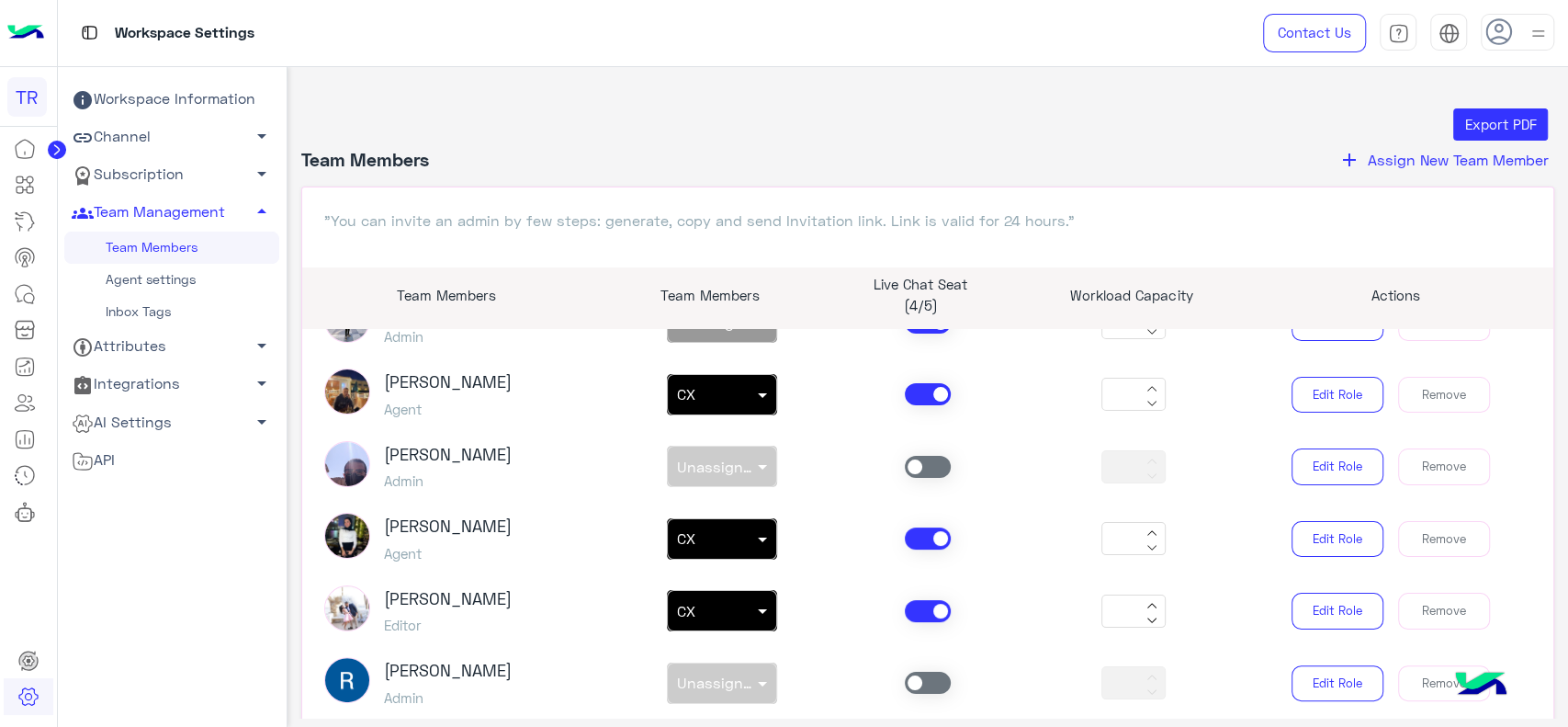
click at [59, 146] on circle at bounding box center [57, 150] width 19 height 19
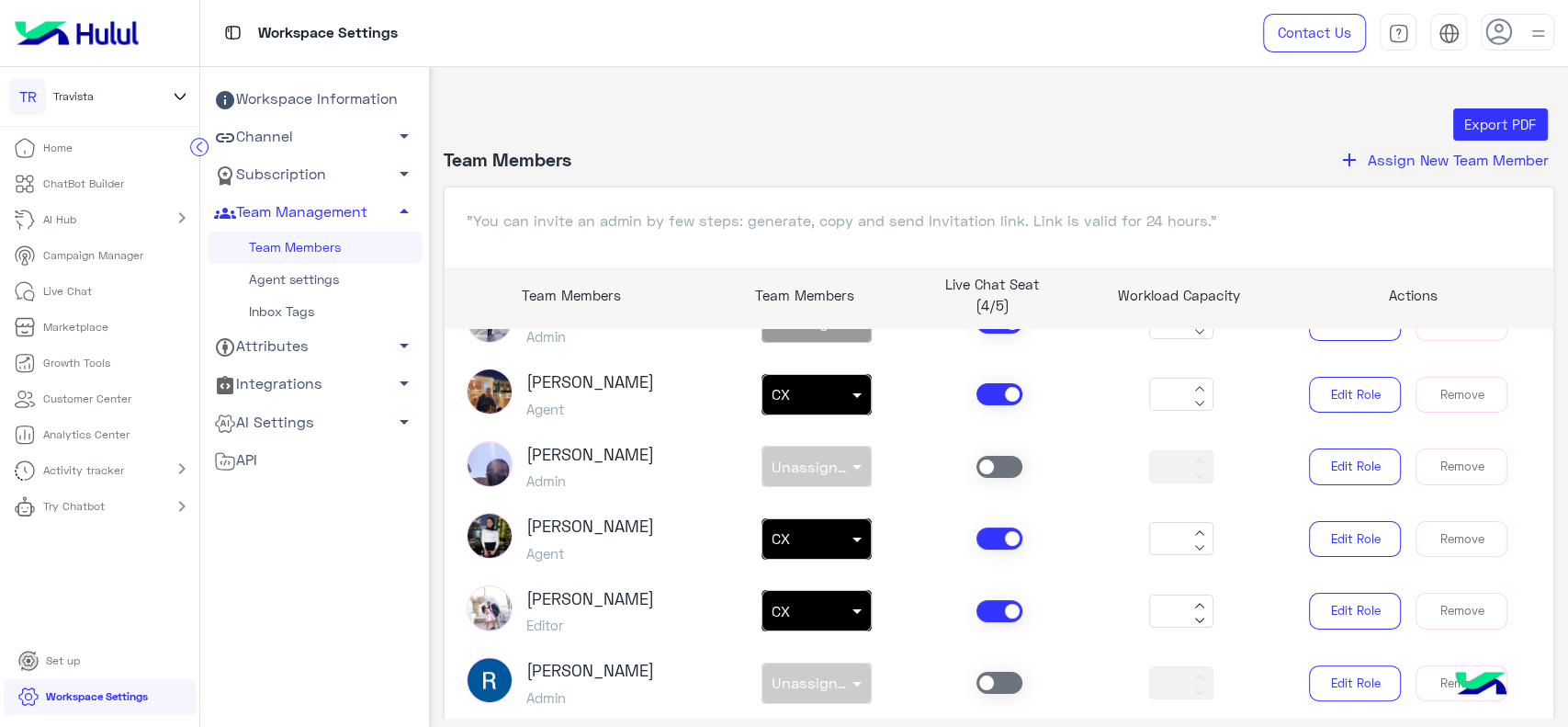
click at [184, 96] on icon at bounding box center [180, 96] width 10 height 6
click at [107, 156] on input "text" at bounding box center [101, 153] width 161 height 37
type input "***"
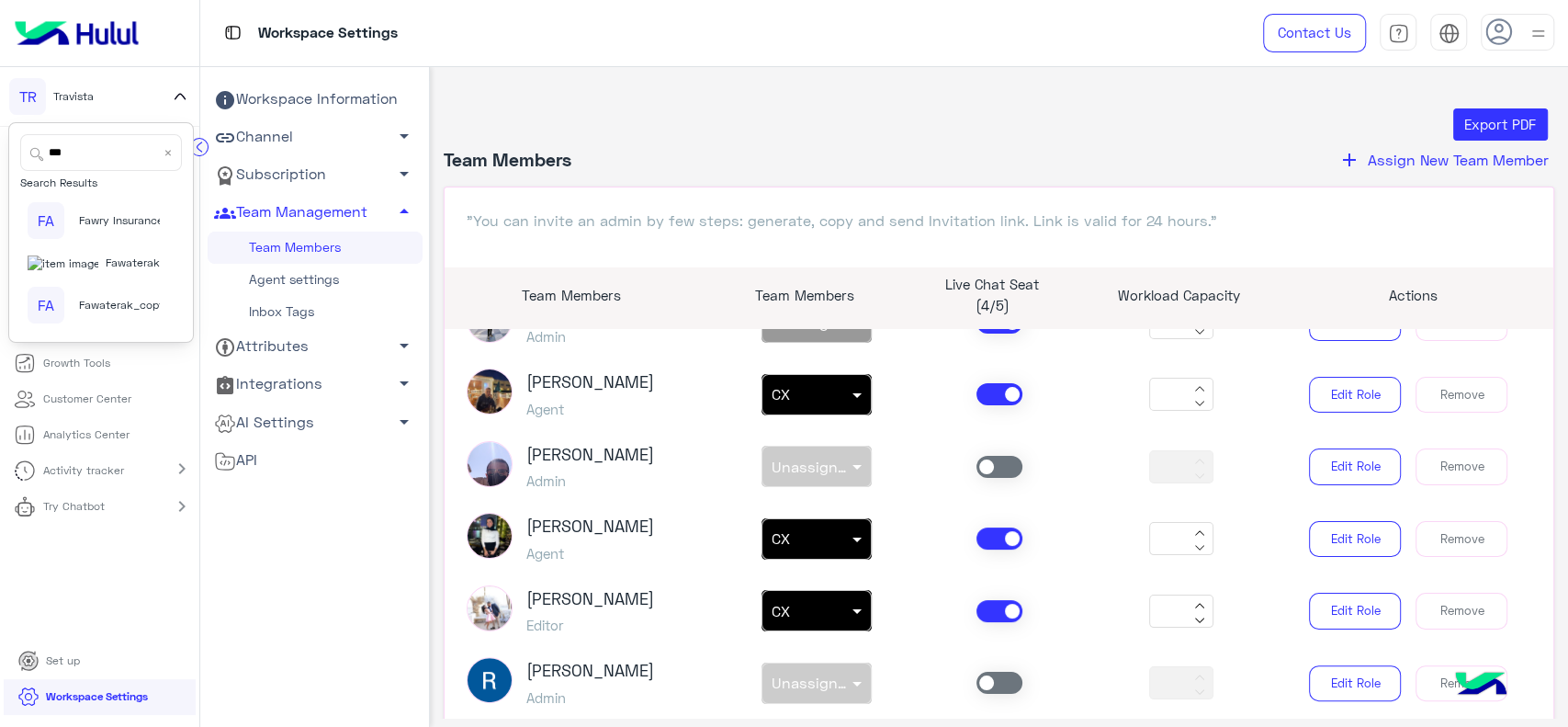
click at [118, 217] on span "Fawry Insurance Brokerage`s" at bounding box center [153, 221] width 149 height 17
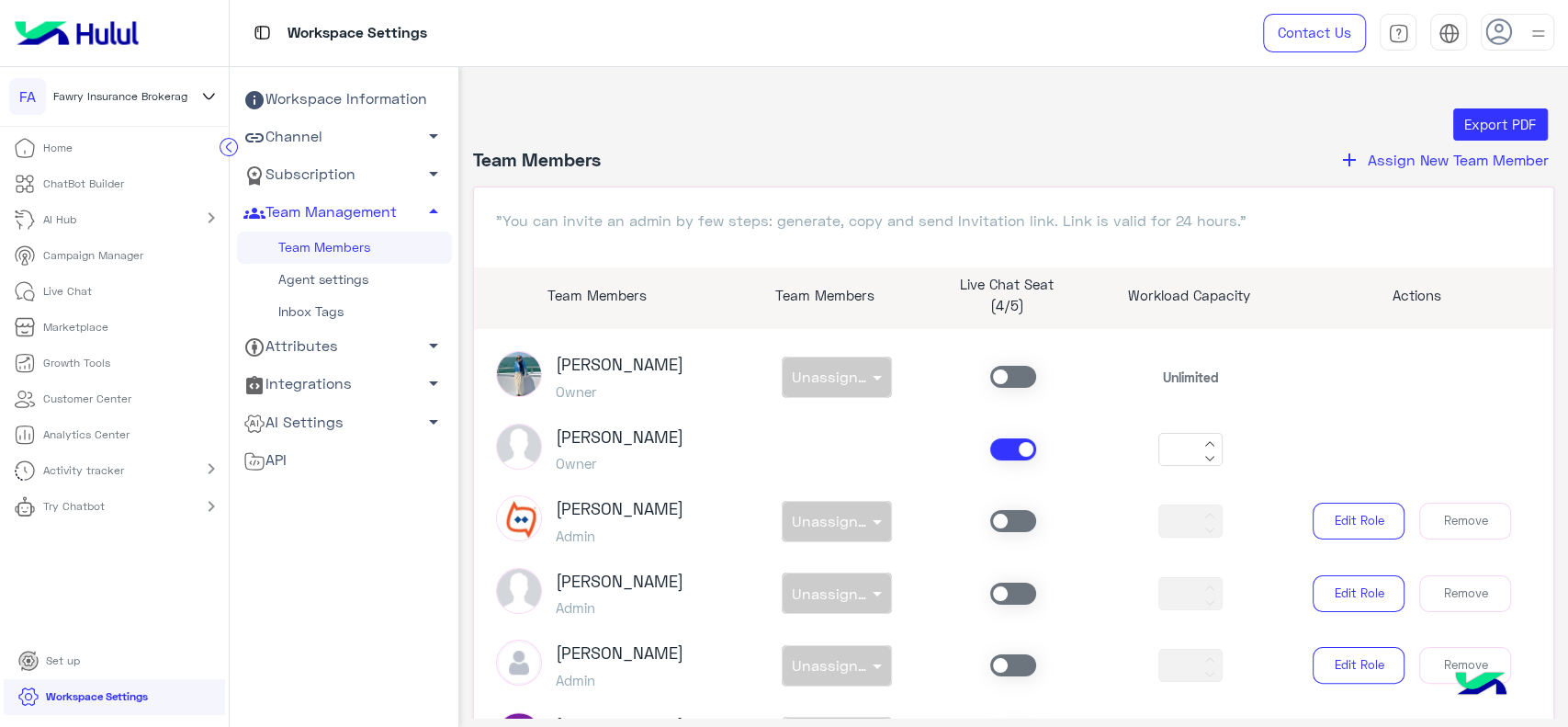
click at [1352, 154] on icon "add" at bounding box center [1350, 160] width 22 height 22
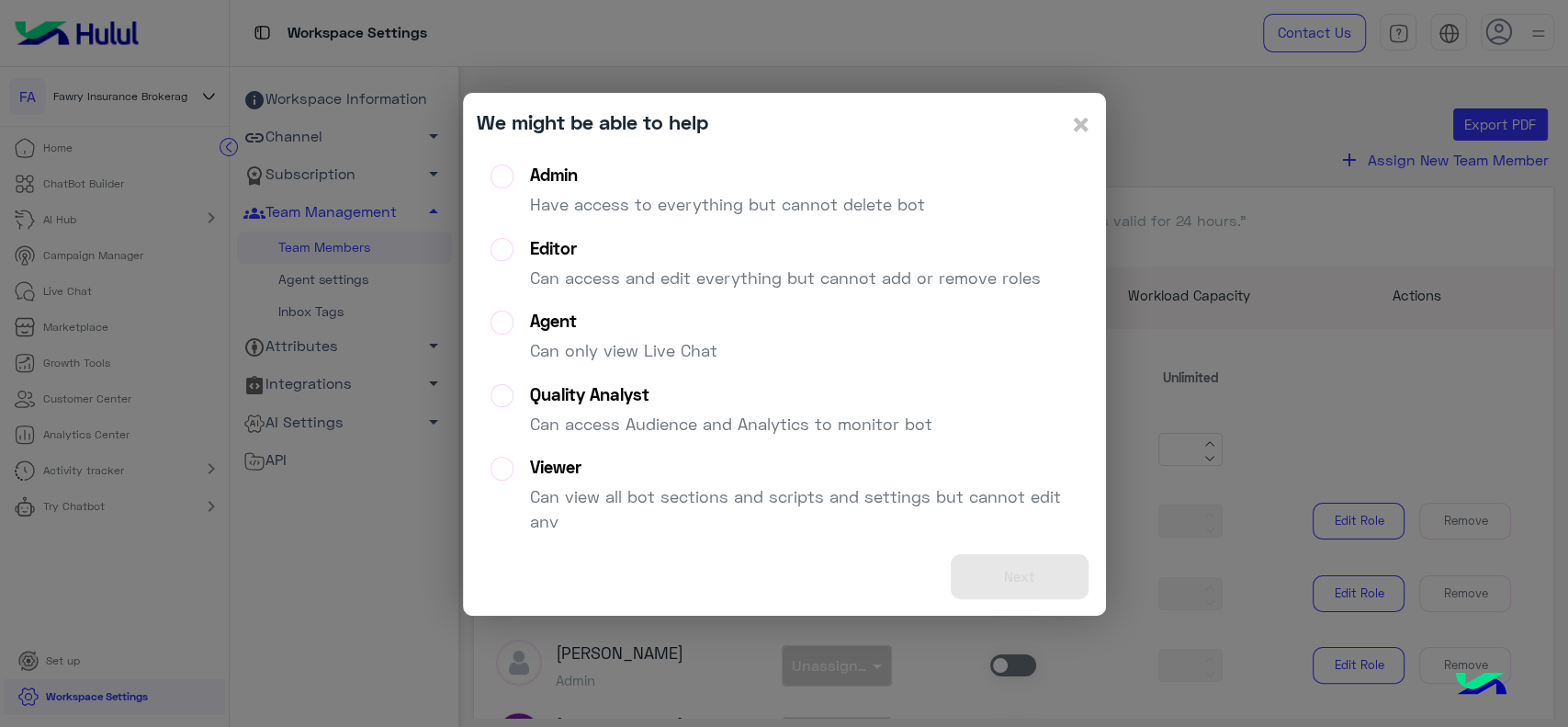
click at [667, 187] on div "Admin Have access to everything but cannot delete bot" at bounding box center [728, 197] width 395 height 66
click at [997, 571] on button "Next" at bounding box center [1019, 576] width 138 height 45
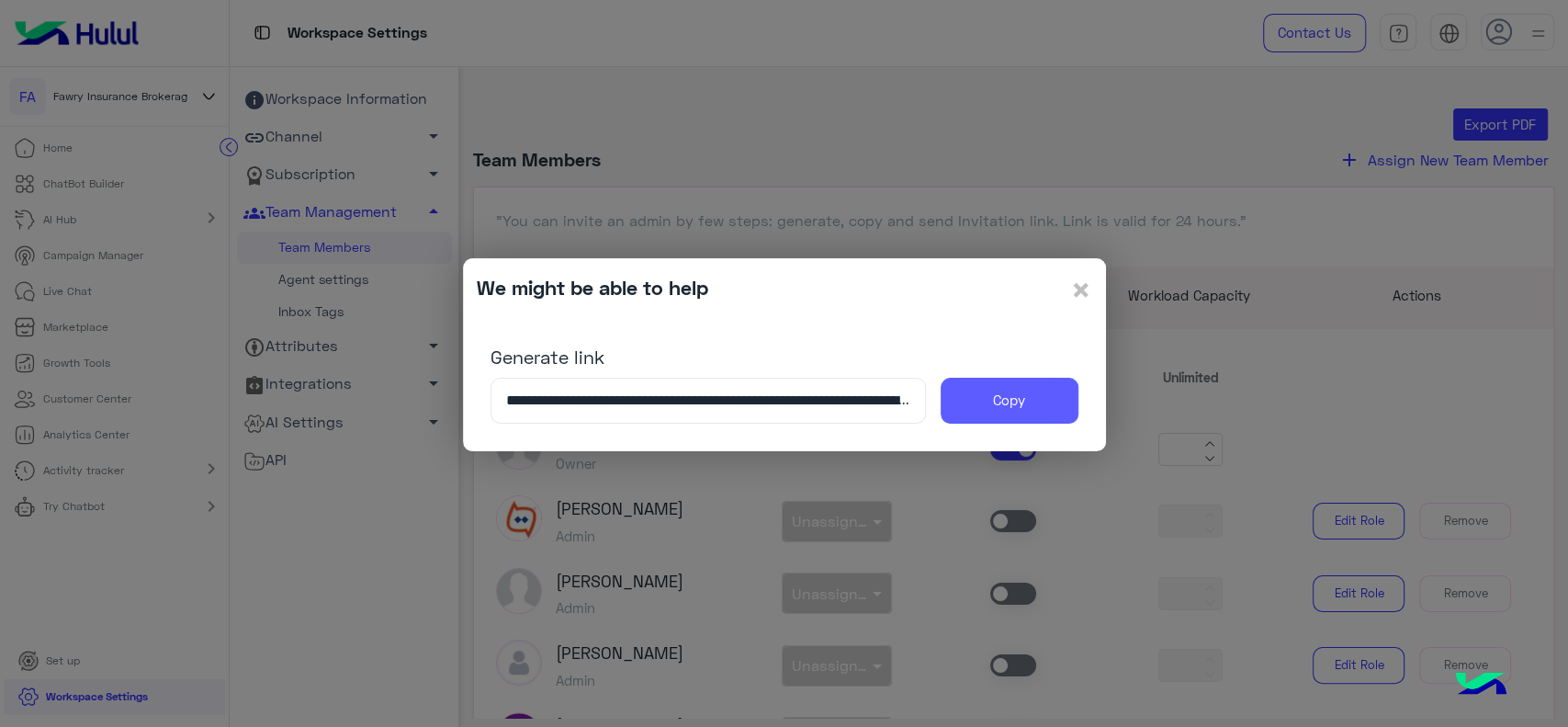
click at [1004, 407] on button "Copy" at bounding box center [1010, 401] width 138 height 46
click at [1078, 293] on span "×" at bounding box center [1081, 288] width 22 height 42
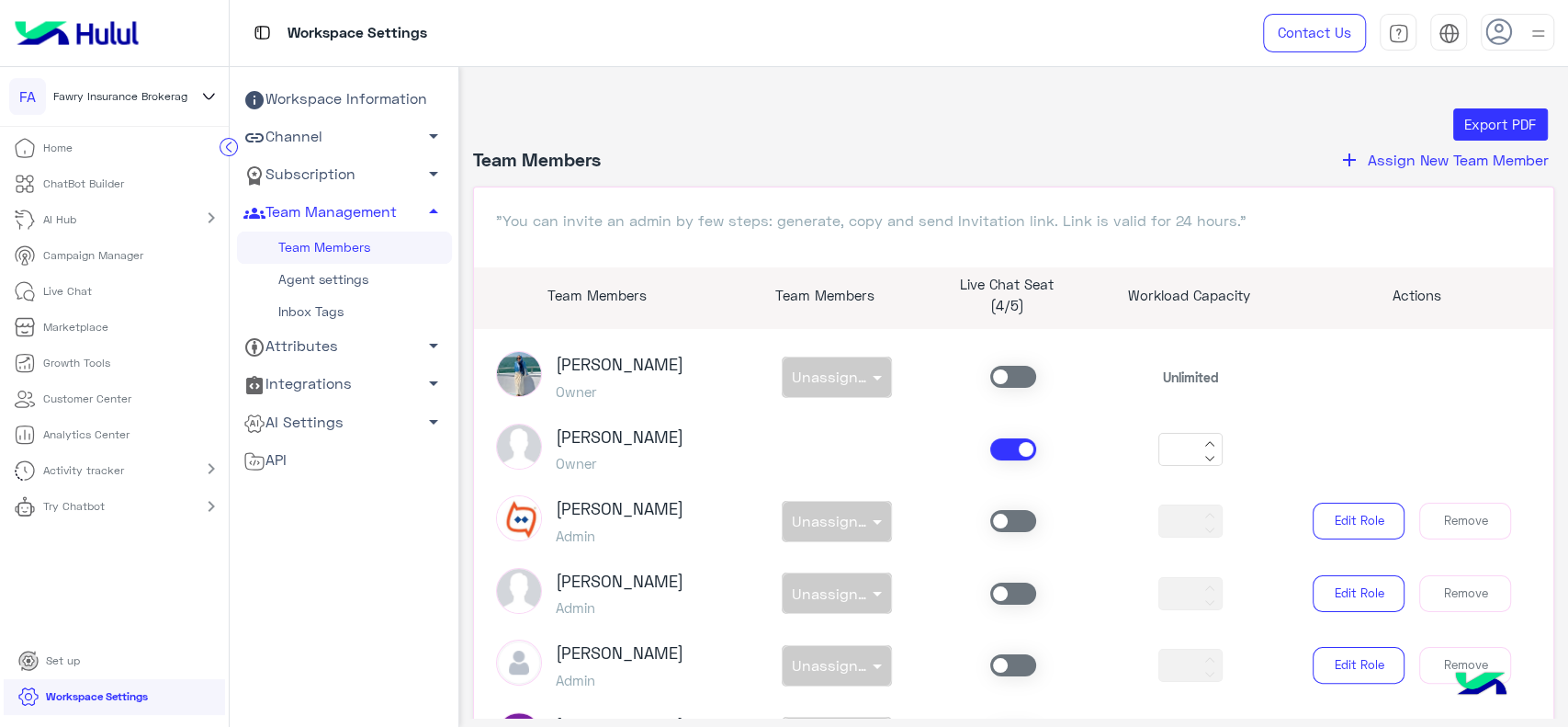
click at [232, 144] on circle at bounding box center [229, 147] width 18 height 18
